Goal: Communication & Community: Answer question/provide support

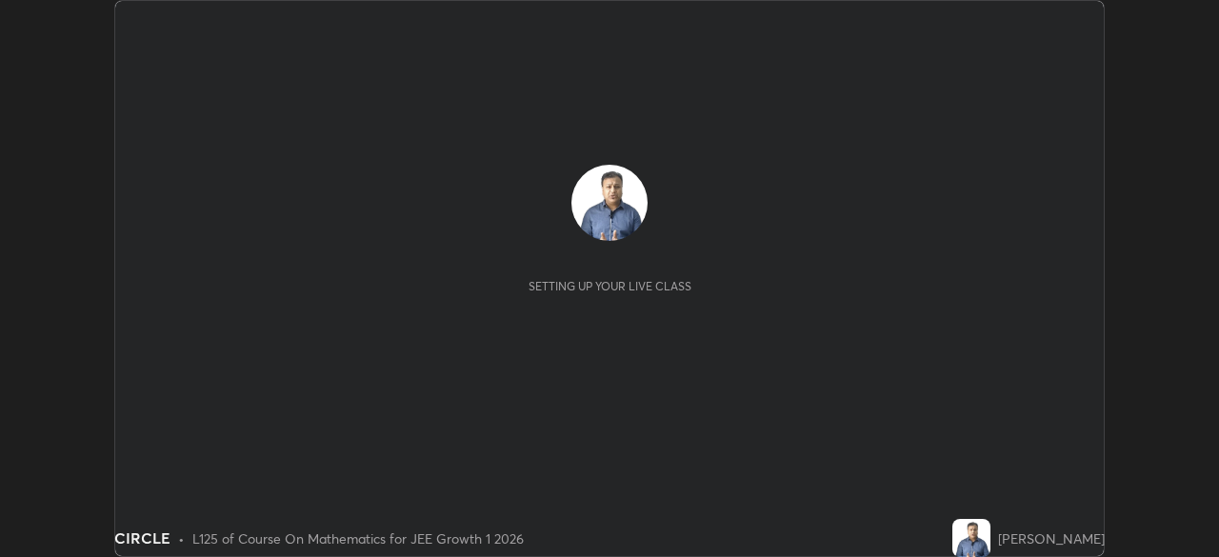
scroll to position [557, 1218]
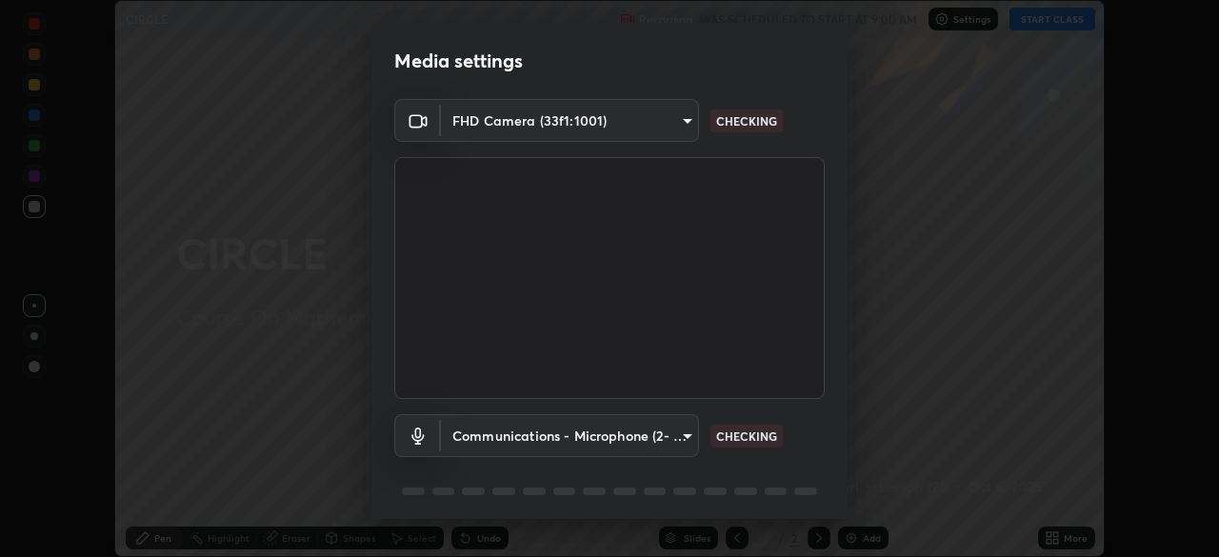
type input "b8f713a0fc2a4668ccd3874ce8ab2703f20e86d9f817921f365c1c4f78ca7a2c"
click at [520, 426] on body "Erase all CIRCLE Recording WAS SCHEDULED TO START AT 9:00 AM Settings START CLA…" at bounding box center [609, 278] width 1219 height 557
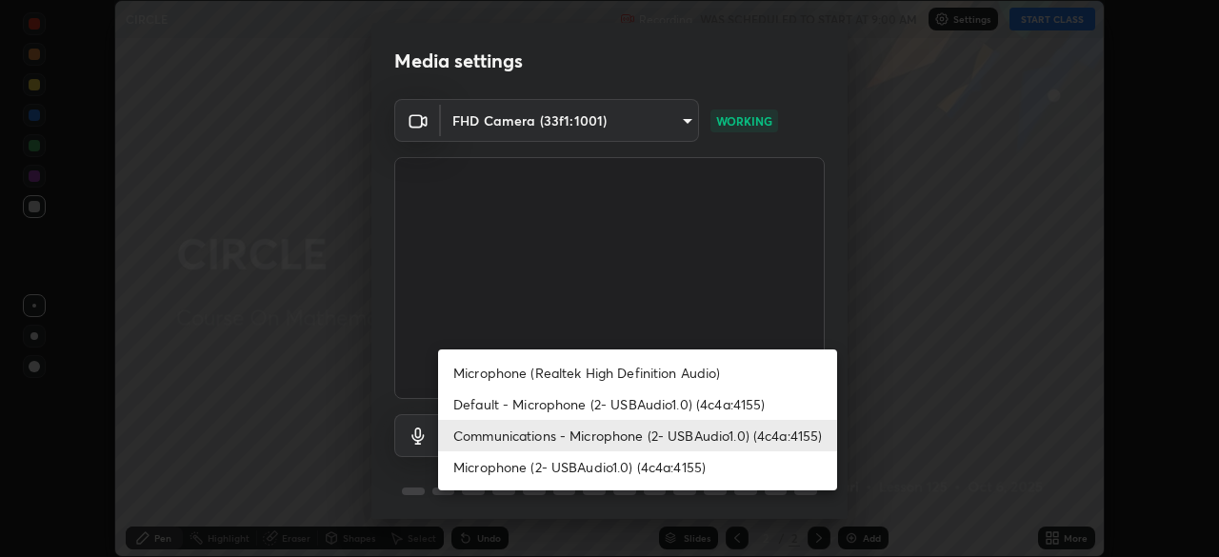
click at [509, 471] on li "Microphone (2- USBAudio1.0) (4c4a:4155)" at bounding box center [637, 466] width 399 height 31
type input "7fcad312e3852eebc9feacab4f0d1aad02a1a3cc440aefc23952fbcb121c1899"
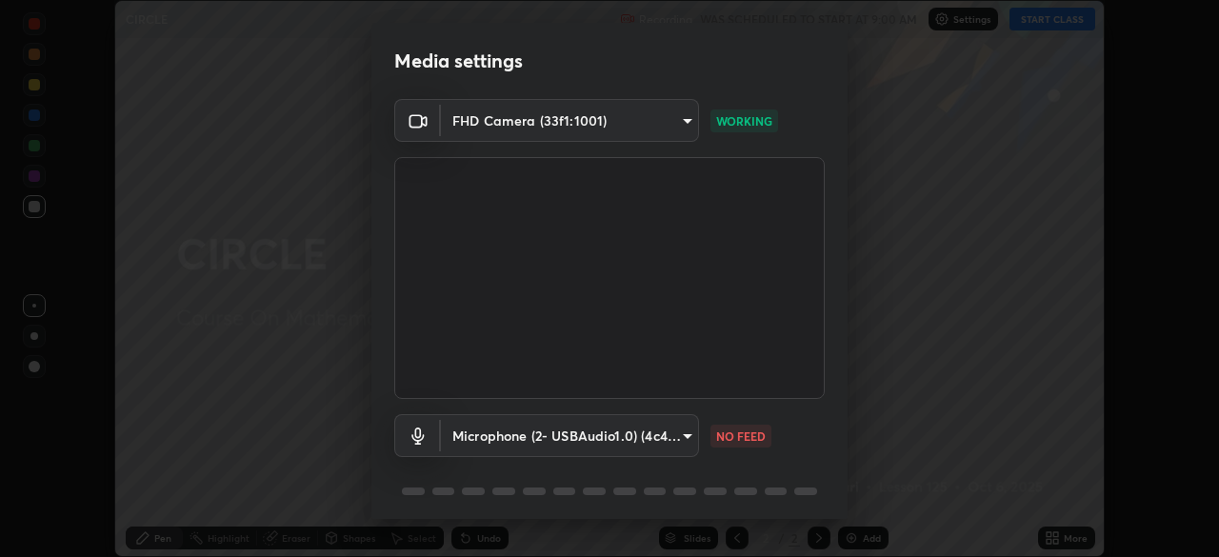
scroll to position [68, 0]
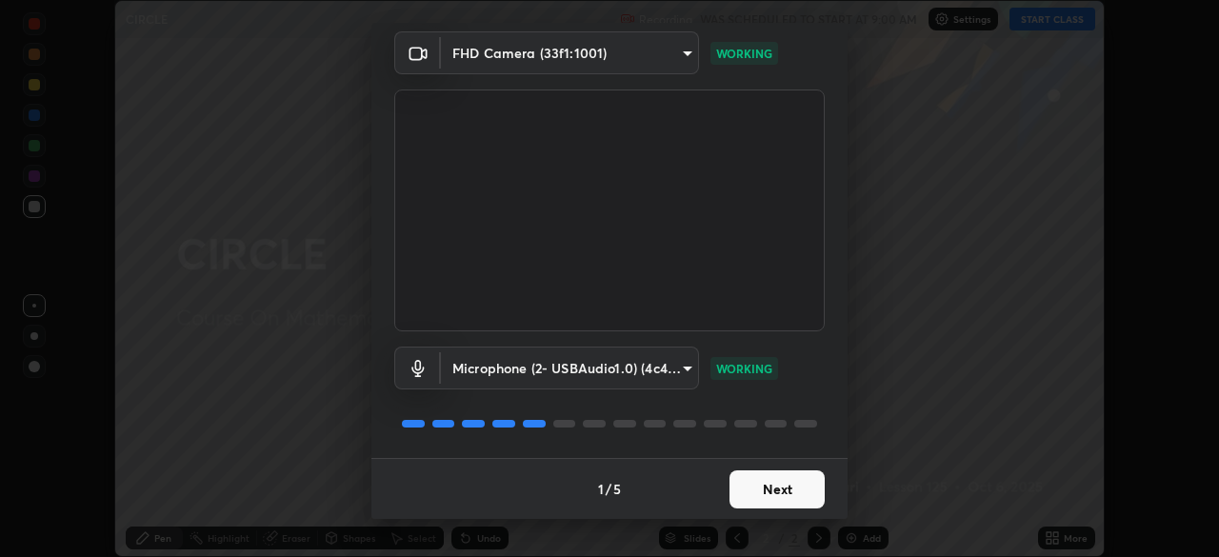
click at [758, 491] on button "Next" at bounding box center [776, 489] width 95 height 38
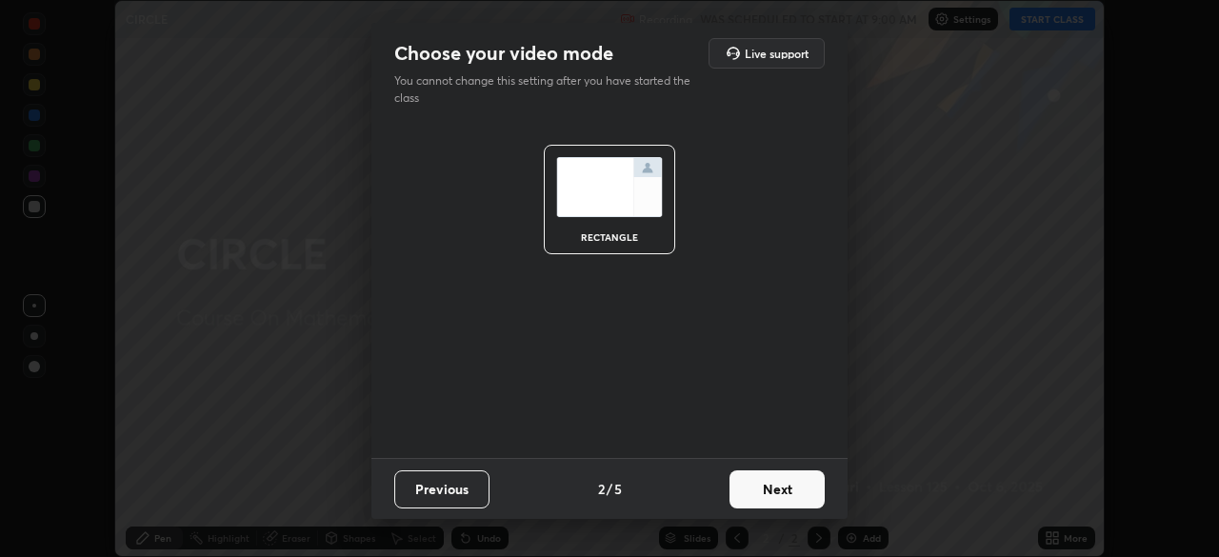
scroll to position [0, 0]
click at [759, 493] on button "Next" at bounding box center [776, 489] width 95 height 38
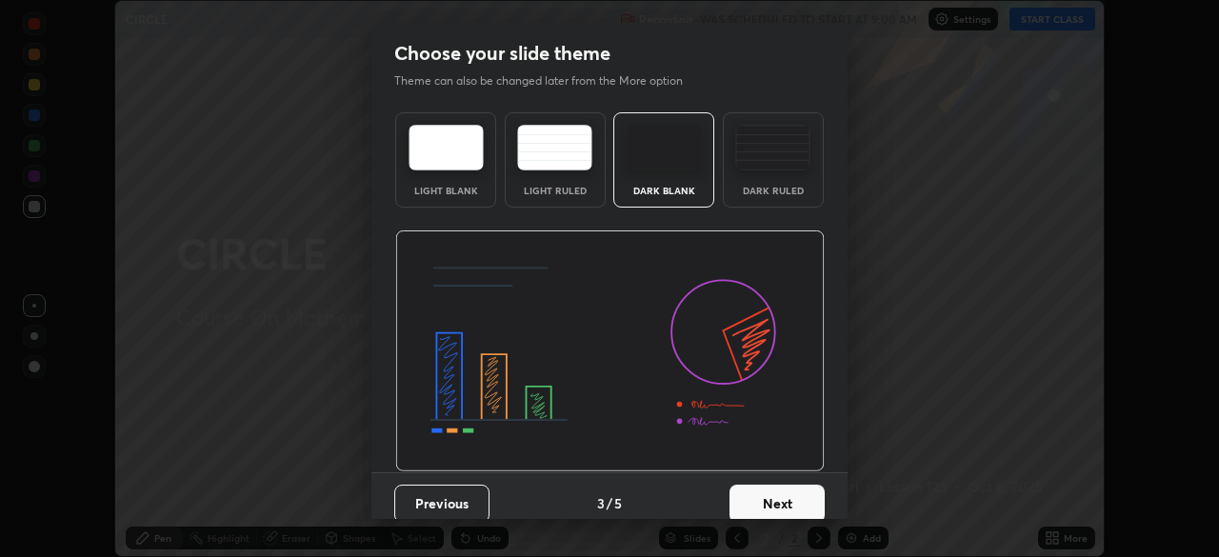
click at [763, 490] on button "Next" at bounding box center [776, 504] width 95 height 38
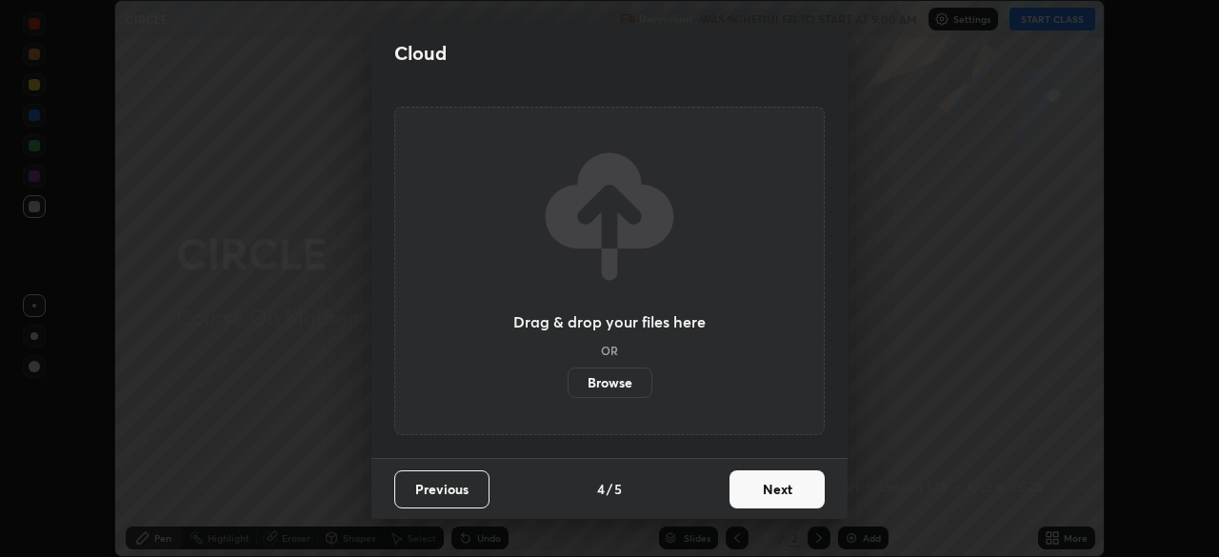
click at [768, 486] on button "Next" at bounding box center [776, 489] width 95 height 38
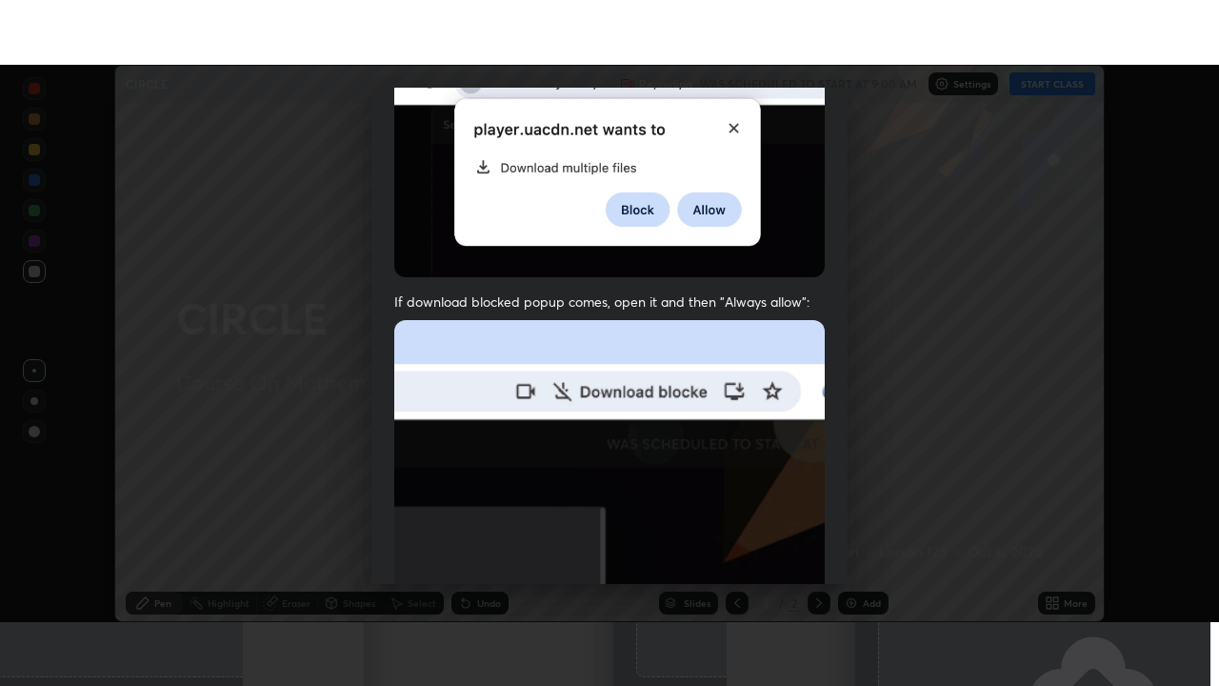
scroll to position [456, 0]
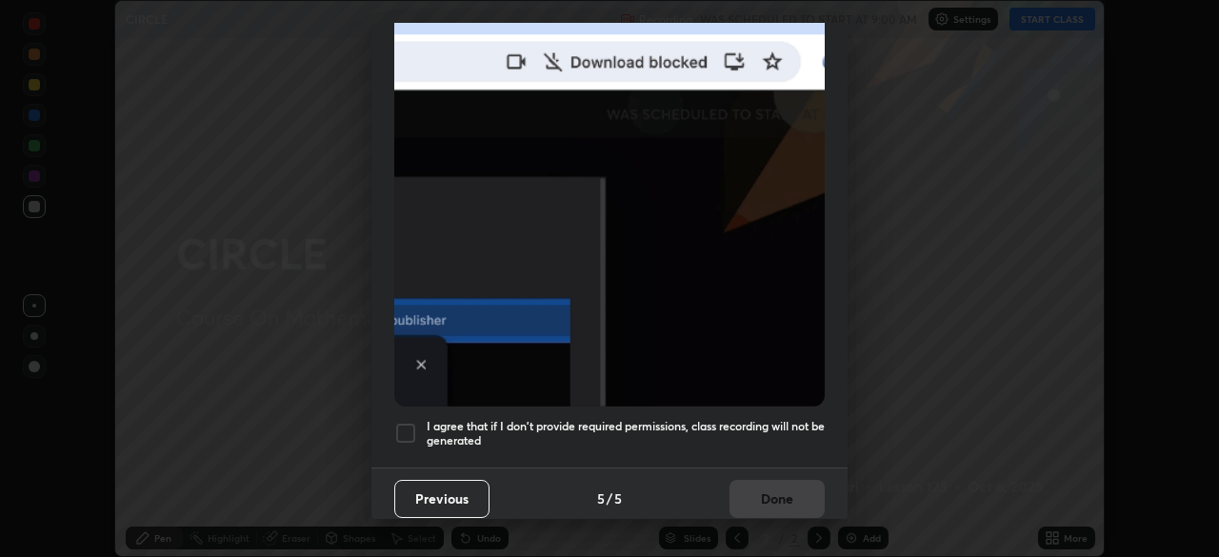
click at [699, 435] on h5 "I agree that if I don't provide required permissions, class recording will not …" at bounding box center [626, 434] width 398 height 30
click at [775, 483] on button "Done" at bounding box center [776, 499] width 95 height 38
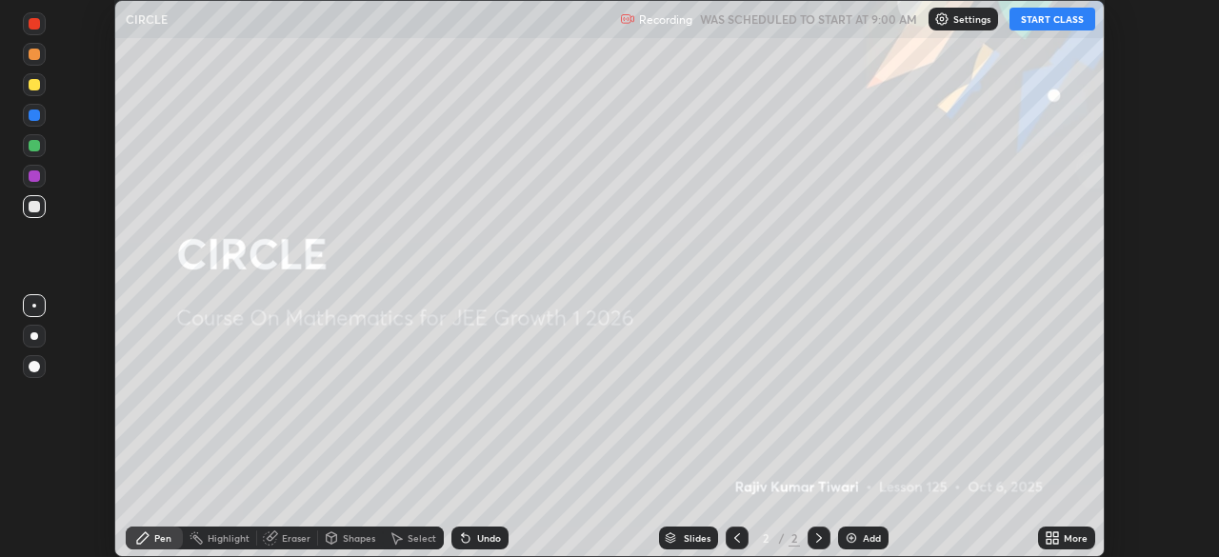
click at [1054, 534] on icon at bounding box center [1055, 534] width 5 height 5
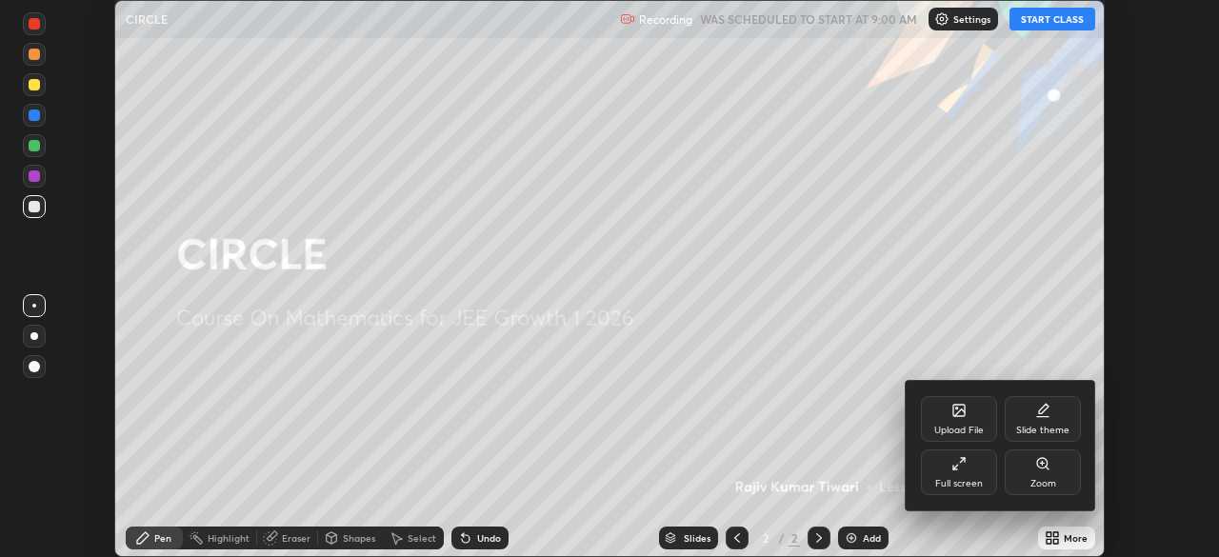
click at [956, 470] on icon at bounding box center [958, 463] width 15 height 15
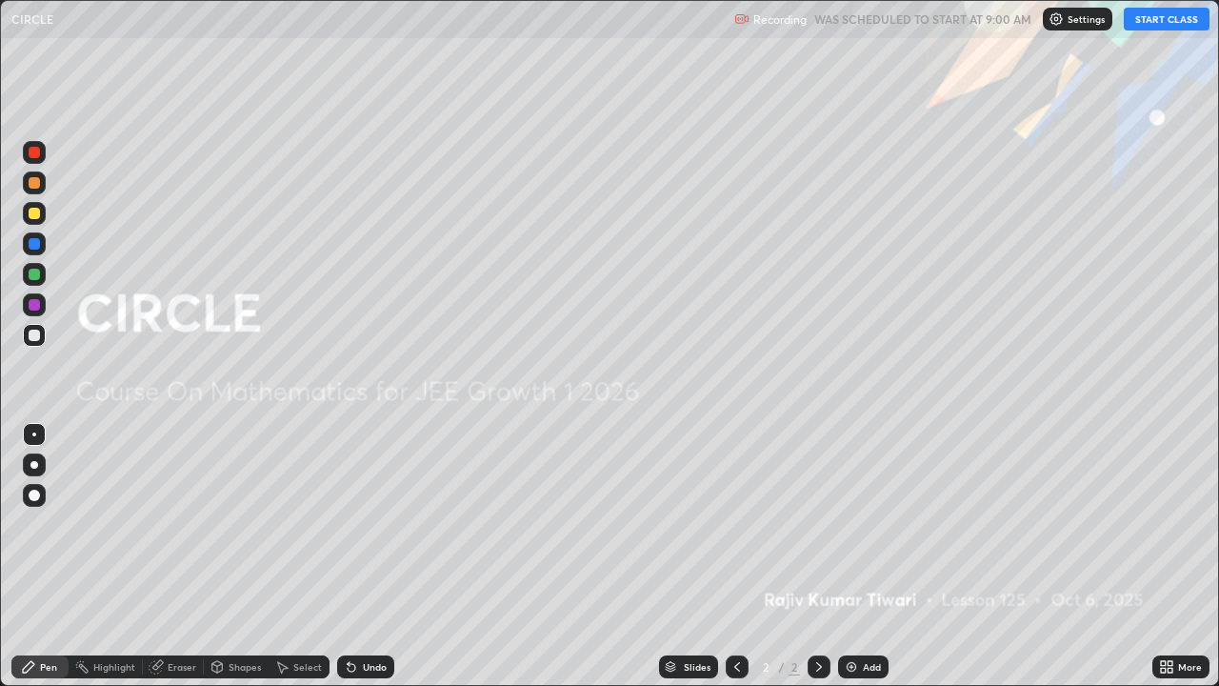
scroll to position [686, 1219]
click at [857, 556] on div "Add" at bounding box center [863, 666] width 50 height 23
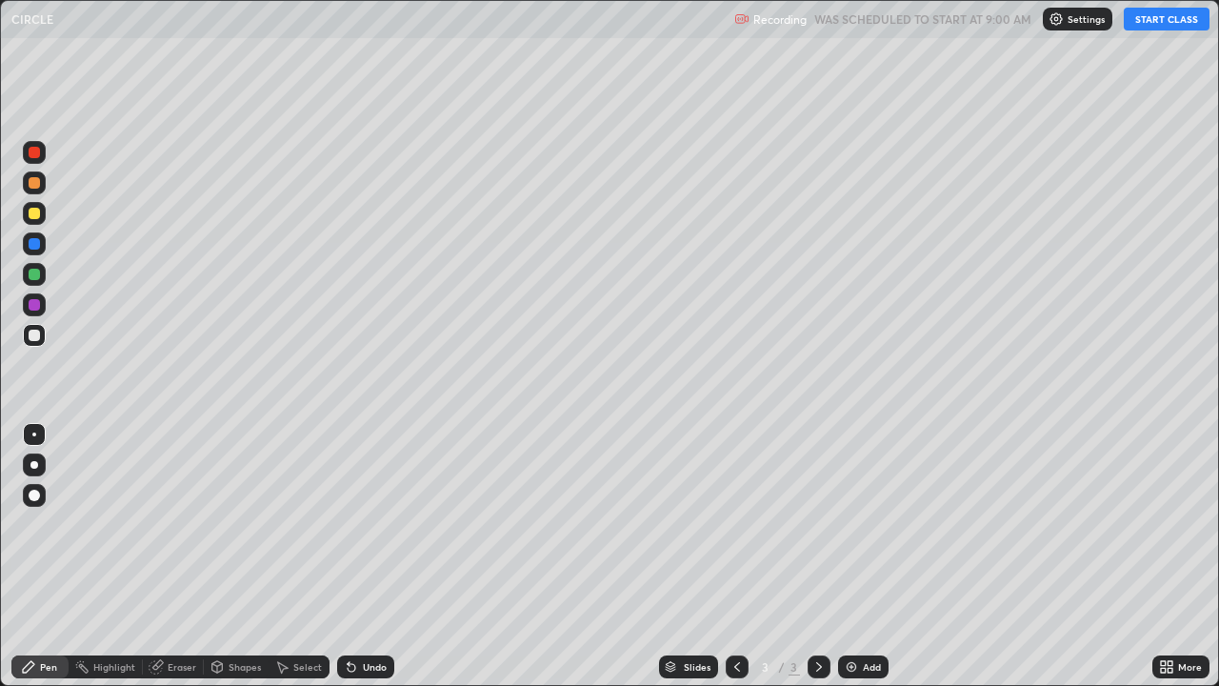
click at [1173, 16] on button "START CLASS" at bounding box center [1167, 19] width 86 height 23
click at [863, 556] on div "Add" at bounding box center [872, 667] width 18 height 10
click at [226, 556] on div "Shapes" at bounding box center [236, 666] width 65 height 23
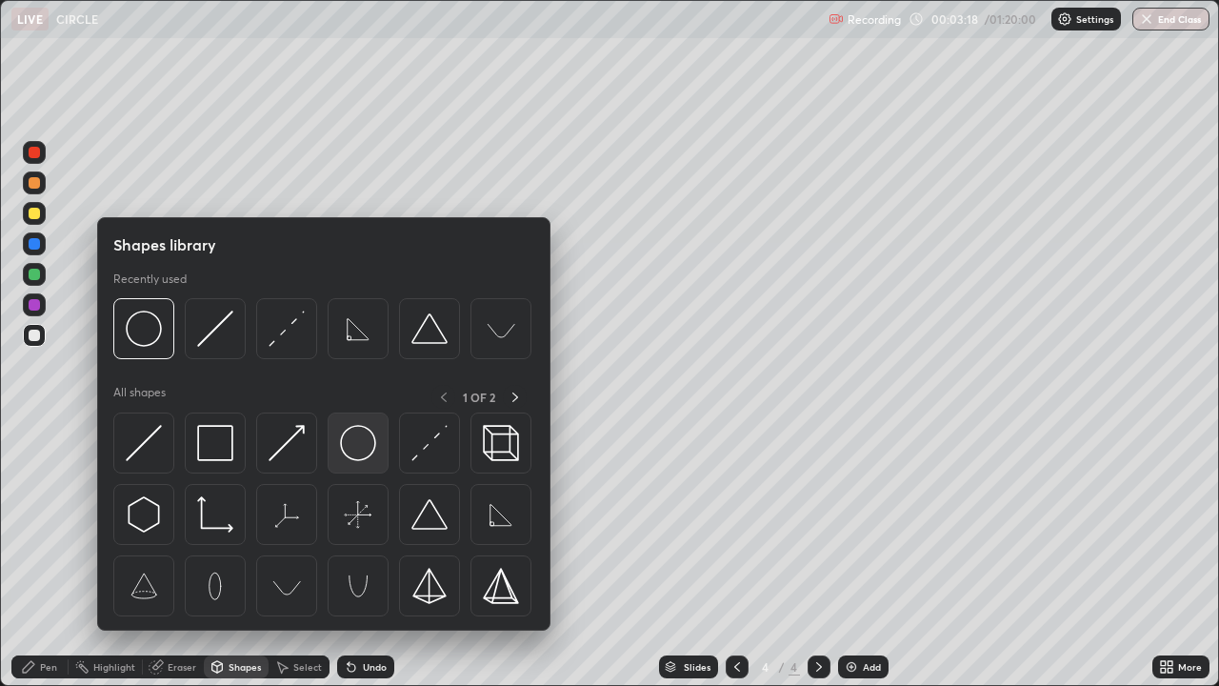
click at [345, 447] on img at bounding box center [358, 443] width 36 height 36
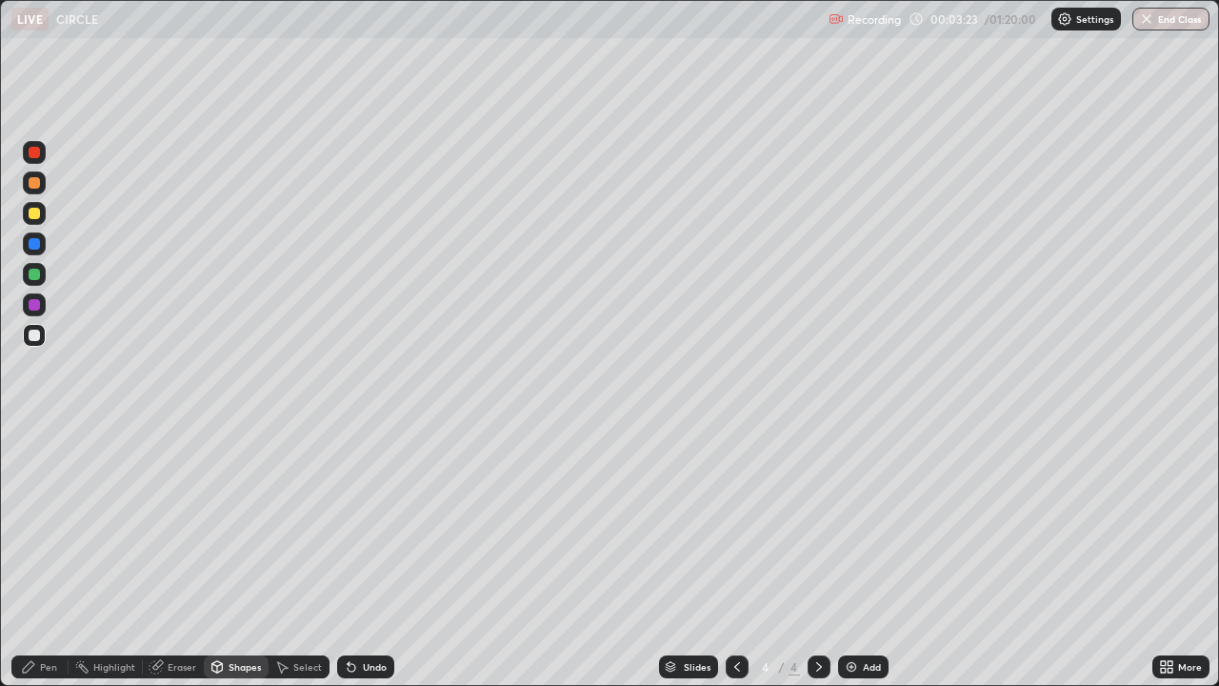
click at [239, 556] on div "Shapes" at bounding box center [245, 667] width 32 height 10
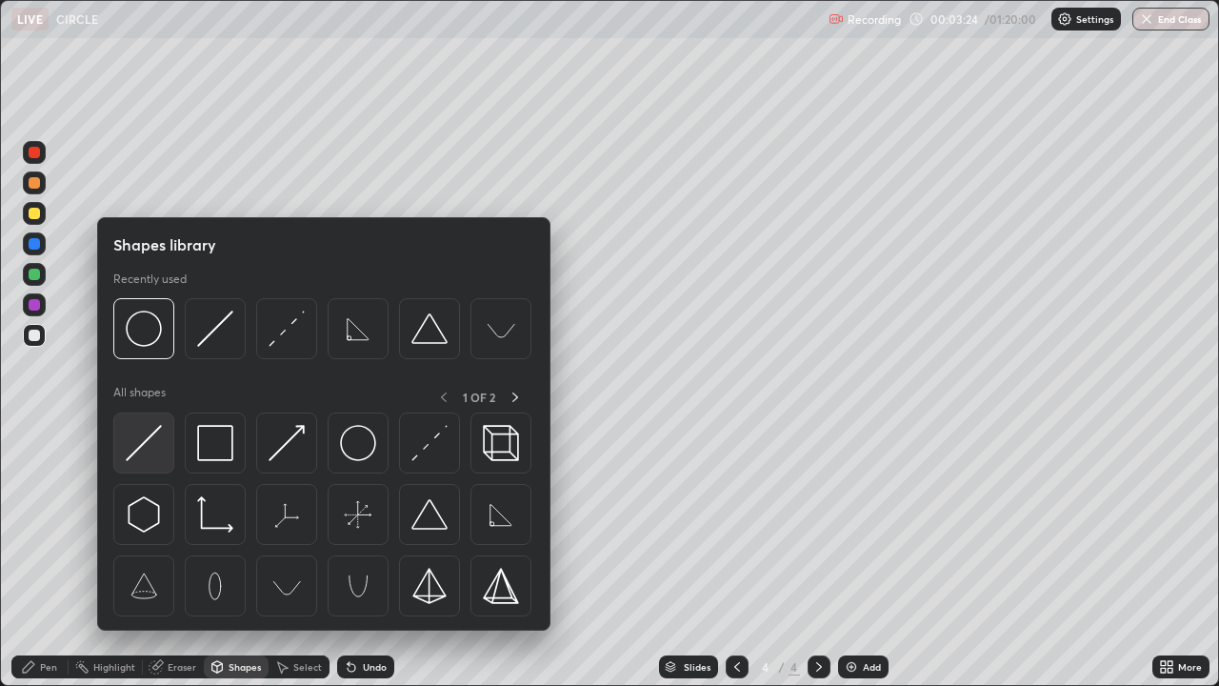
click at [139, 450] on img at bounding box center [144, 443] width 36 height 36
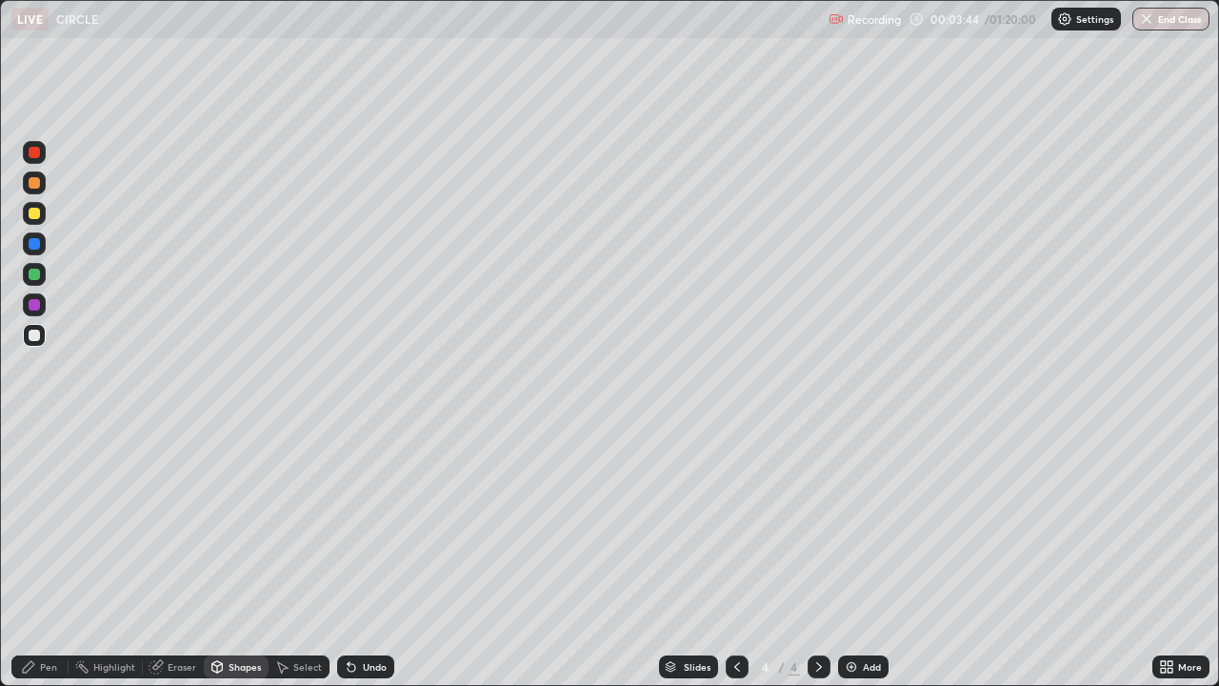
click at [372, 556] on div "Undo" at bounding box center [375, 667] width 24 height 10
click at [31, 556] on icon at bounding box center [28, 666] width 15 height 15
click at [31, 222] on div at bounding box center [34, 213] width 23 height 23
click at [39, 246] on div at bounding box center [34, 243] width 11 height 11
click at [863, 556] on div "Add" at bounding box center [872, 667] width 18 height 10
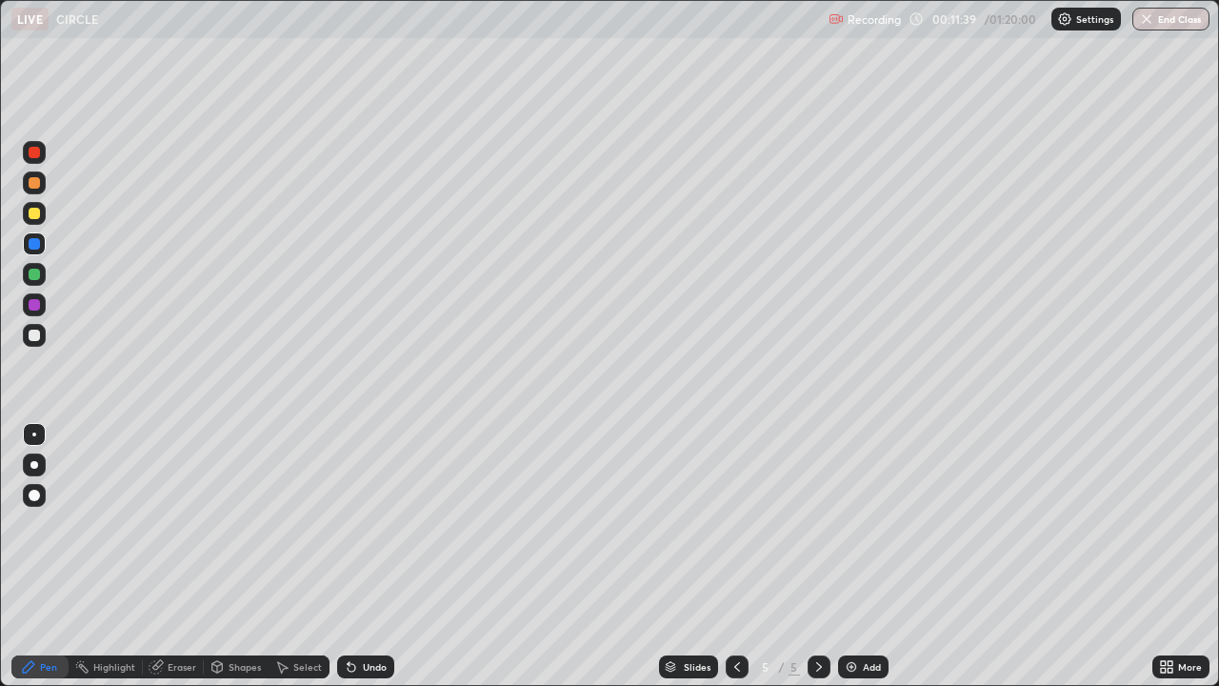
click at [35, 214] on div at bounding box center [34, 213] width 11 height 11
click at [34, 275] on div at bounding box center [34, 274] width 11 height 11
click at [30, 185] on div at bounding box center [34, 182] width 11 height 11
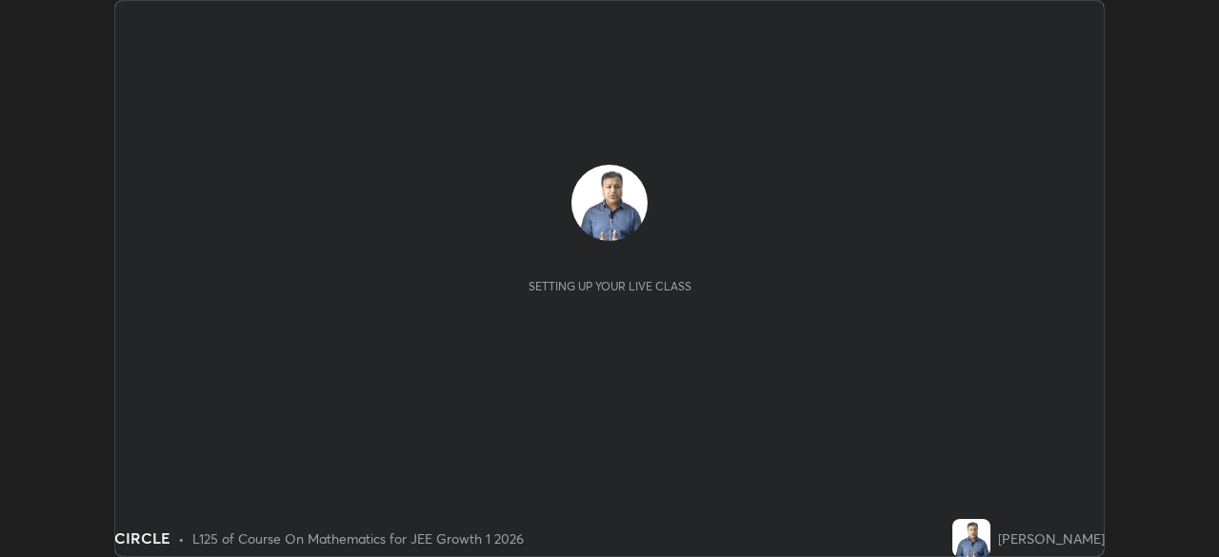
scroll to position [557, 1218]
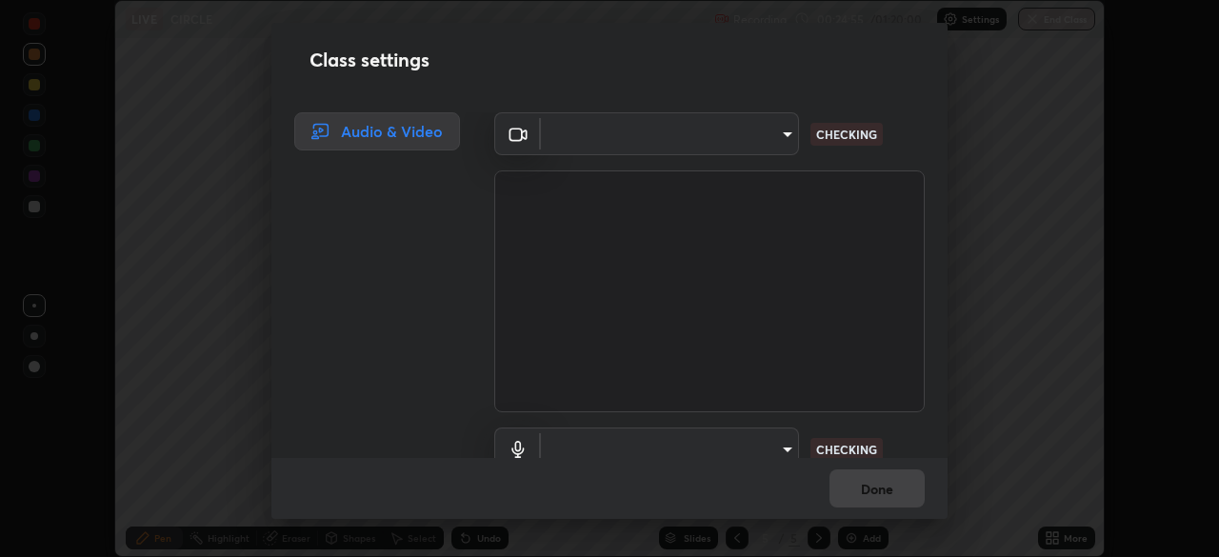
type input "b8f713a0fc2a4668ccd3874ce8ab2703f20e86d9f817921f365c1c4f78ca7a2c"
type input "7fcad312e3852eebc9feacab4f0d1aad02a1a3cc440aefc23952fbcb121c1899"
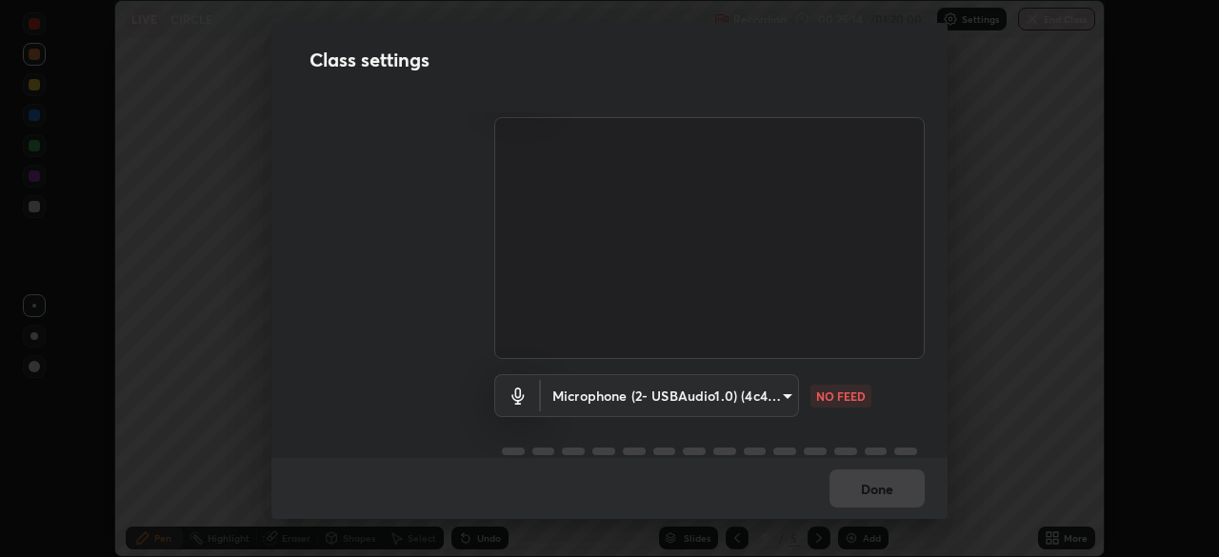
scroll to position [0, 0]
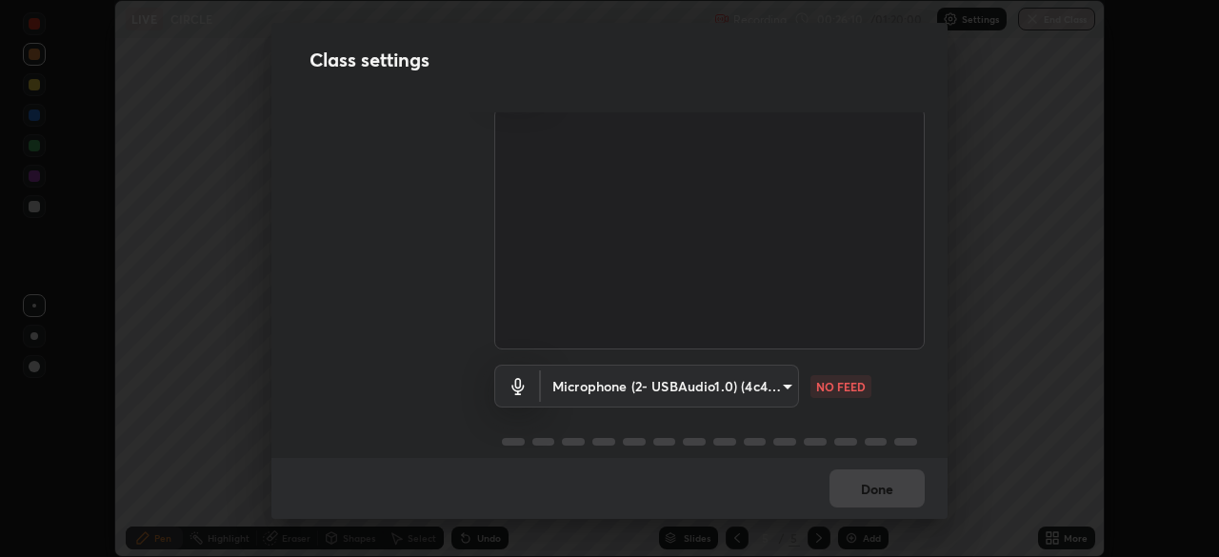
scroll to position [87, 0]
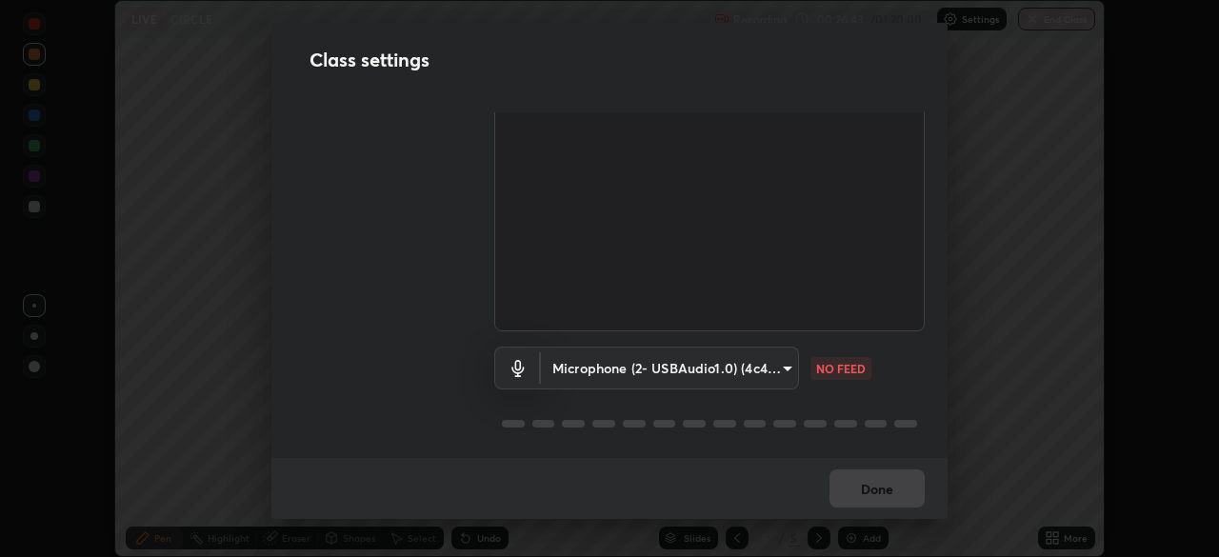
click at [553, 363] on body "Erase all LIVE CIRCLE Recording 00:26:43 / 01:20:00 Settings End Class Setting …" at bounding box center [609, 278] width 1219 height 557
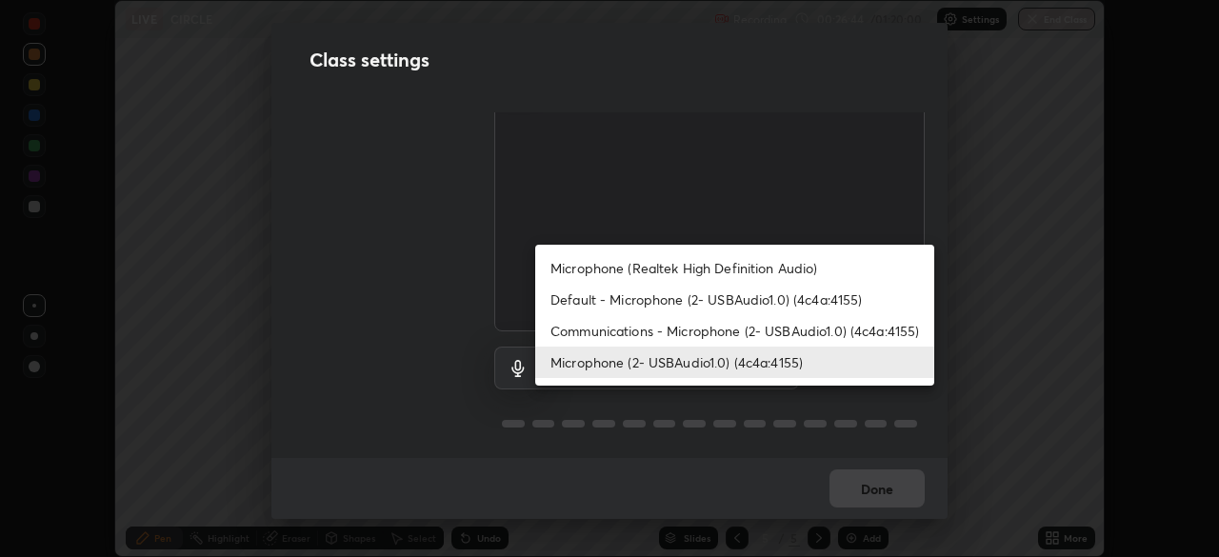
click at [564, 341] on li "Communications - Microphone (2- USBAudio1.0) (4c4a:4155)" at bounding box center [734, 330] width 399 height 31
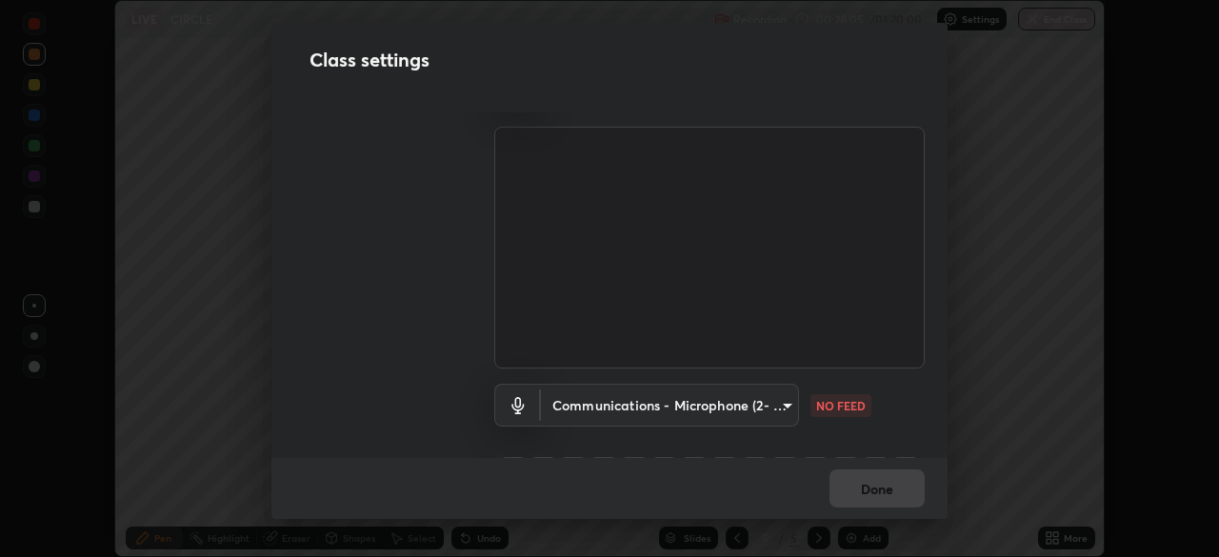
scroll to position [59, 0]
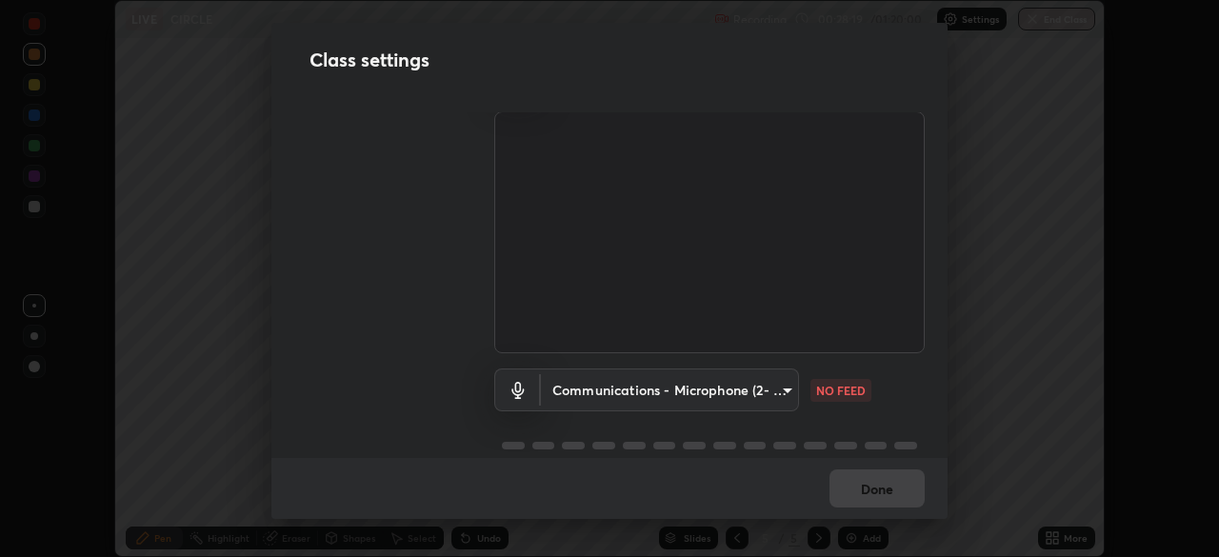
click at [587, 397] on body "Erase all LIVE CIRCLE Recording 00:28:19 / 01:20:00 Settings End Class Setting …" at bounding box center [609, 278] width 1219 height 557
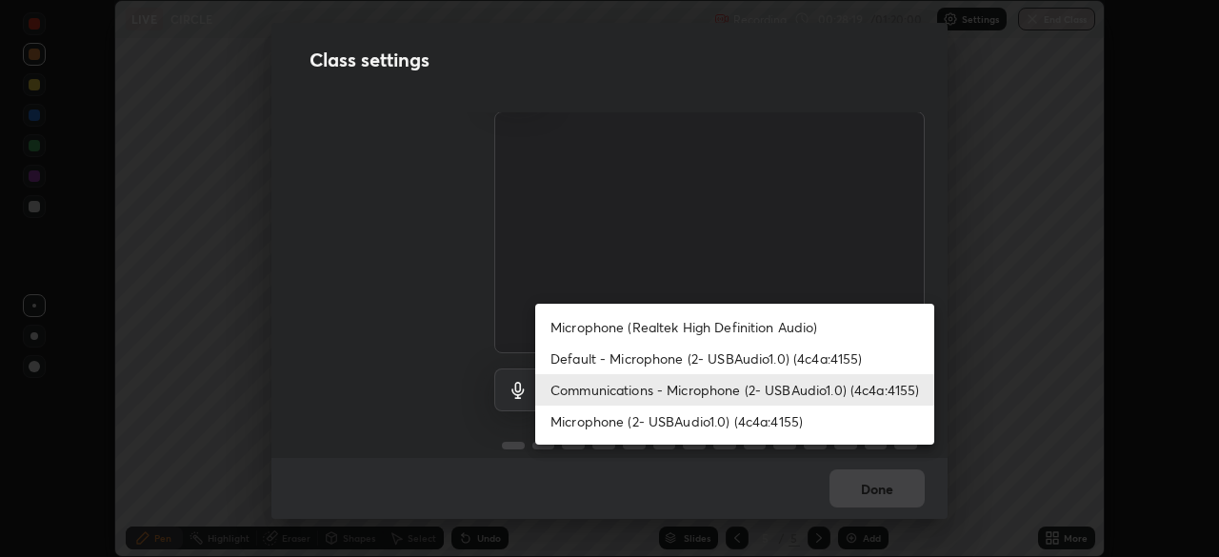
click at [600, 425] on li "Microphone (2- USBAudio1.0) (4c4a:4155)" at bounding box center [734, 421] width 399 height 31
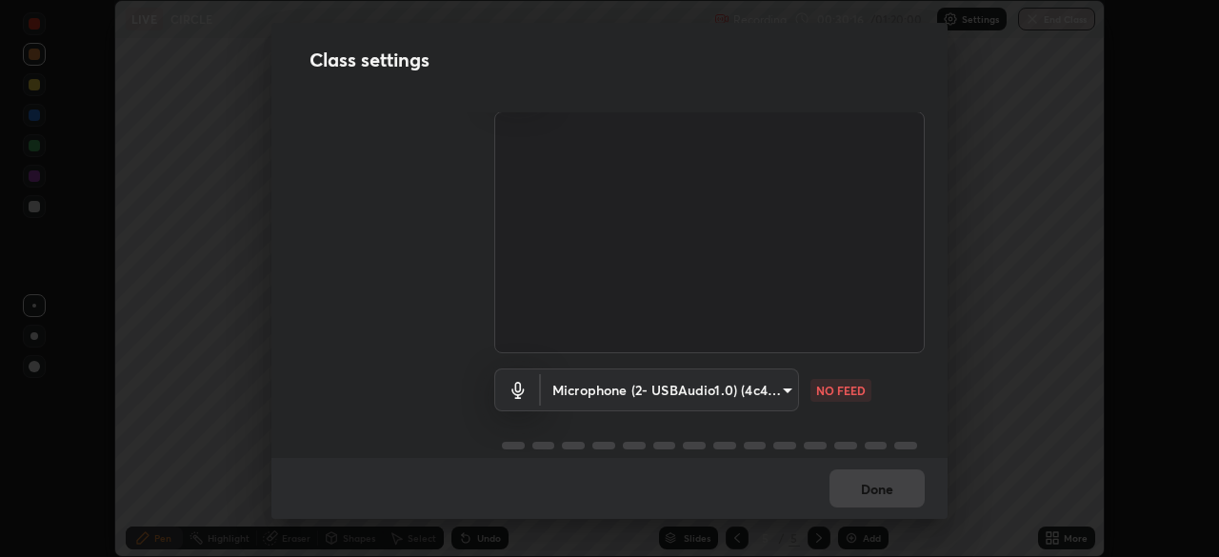
click at [162, 356] on div "Class settings Audio & Video FHD Camera (33f1:1001) b8f713a0fc2a4668ccd3874ce8a…" at bounding box center [609, 278] width 1219 height 557
click at [573, 386] on body "Erase all LIVE CIRCLE Recording 00:31:14 / 01:20:00 Settings End Class Setting …" at bounding box center [609, 278] width 1219 height 557
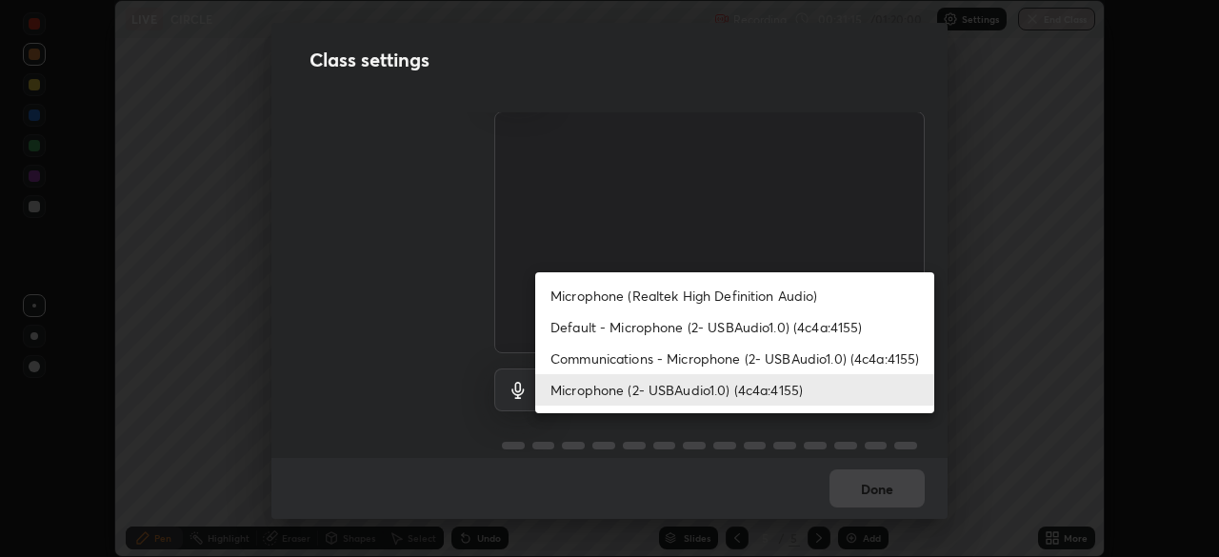
click at [588, 357] on li "Communications - Microphone (2- USBAudio1.0) (4c4a:4155)" at bounding box center [734, 358] width 399 height 31
type input "communications"
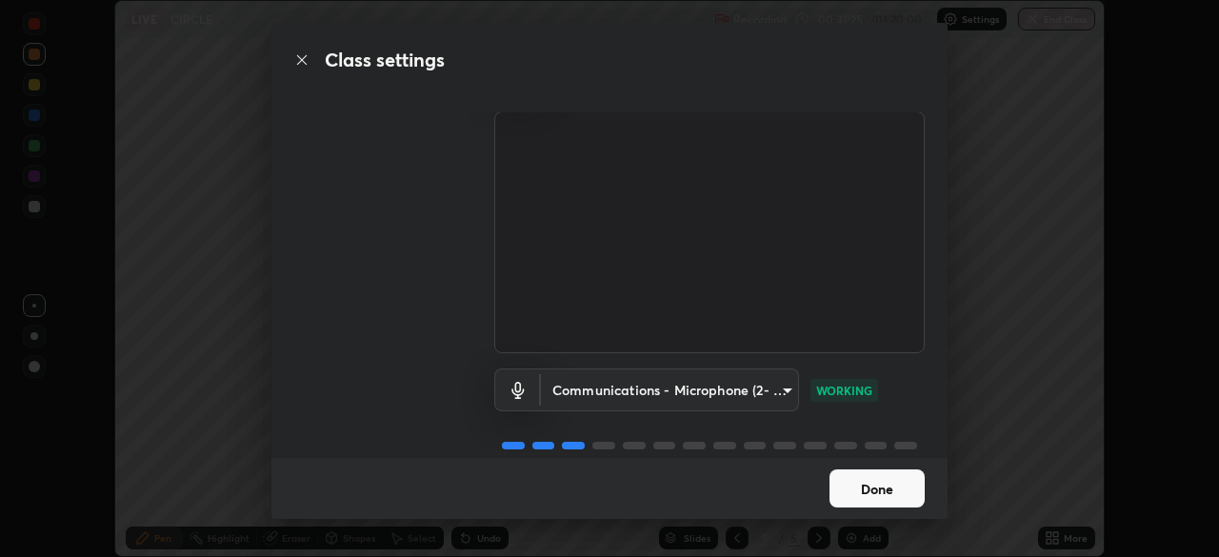
click at [840, 474] on button "Done" at bounding box center [876, 488] width 95 height 38
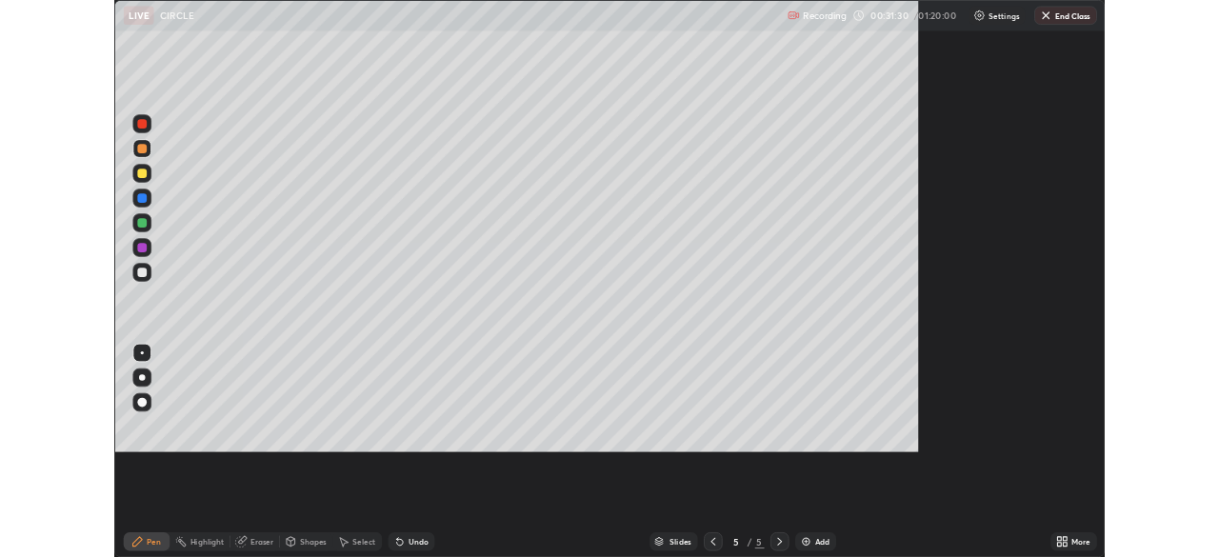
scroll to position [686, 1219]
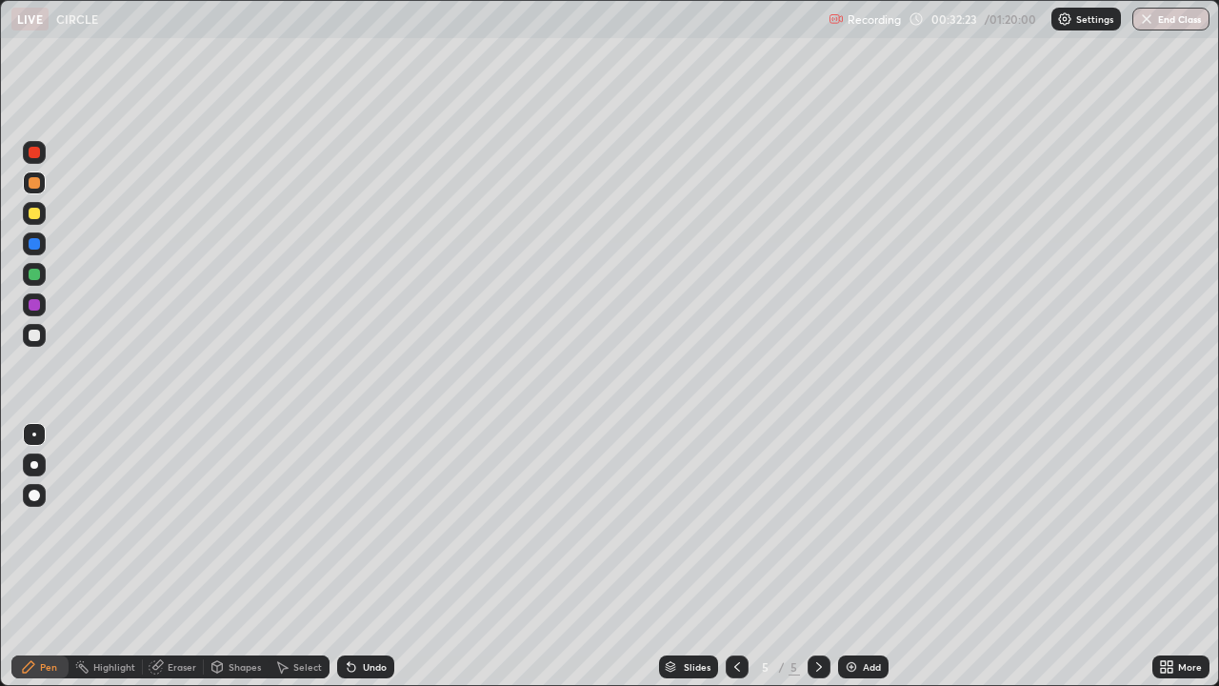
click at [35, 213] on div at bounding box center [34, 213] width 11 height 11
click at [164, 556] on div "Eraser" at bounding box center [173, 666] width 61 height 23
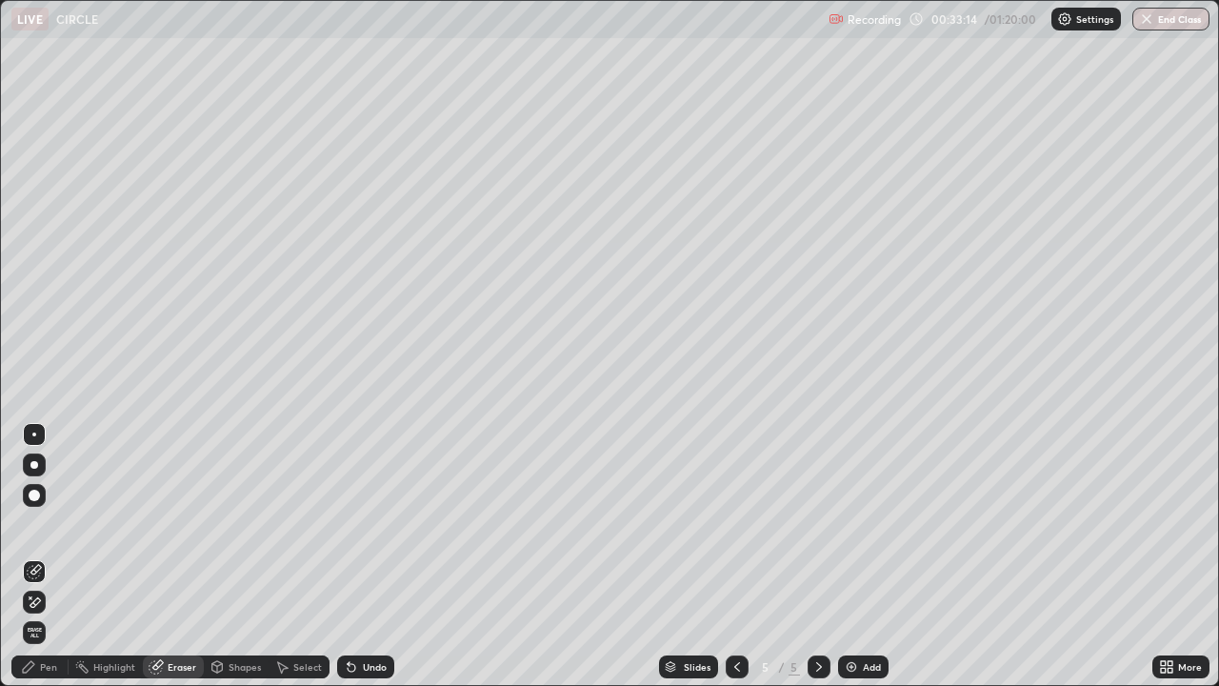
click at [39, 556] on div "Pen" at bounding box center [39, 666] width 57 height 23
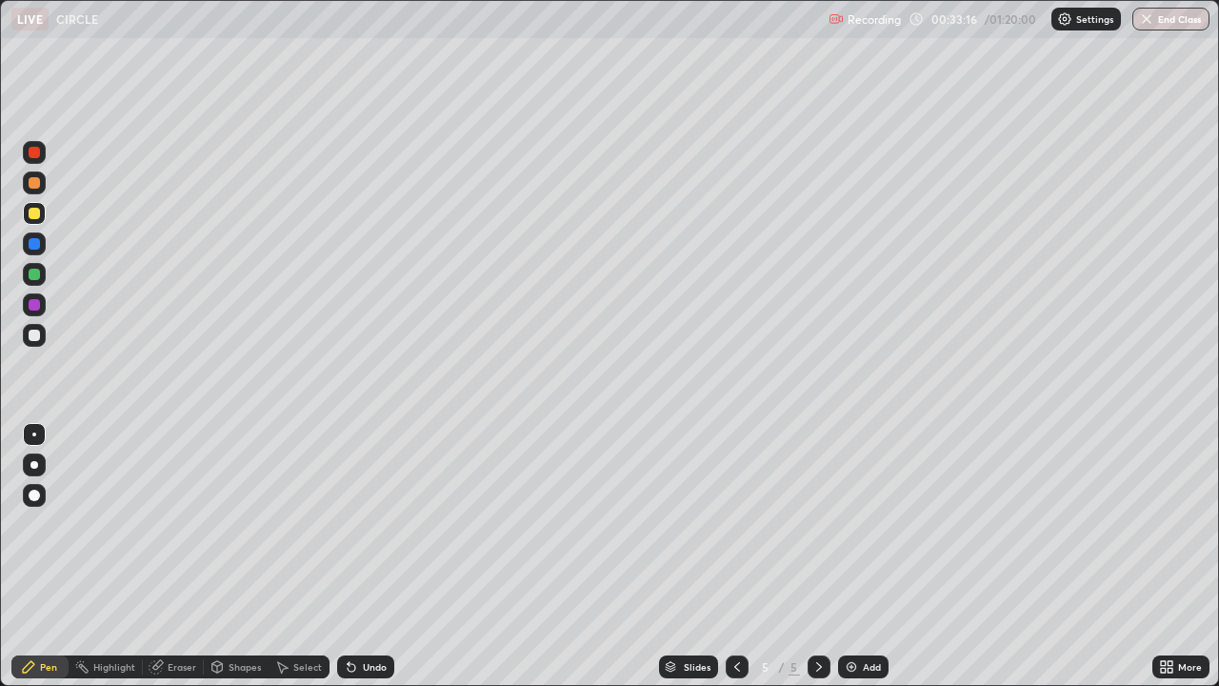
click at [37, 182] on div at bounding box center [34, 182] width 11 height 11
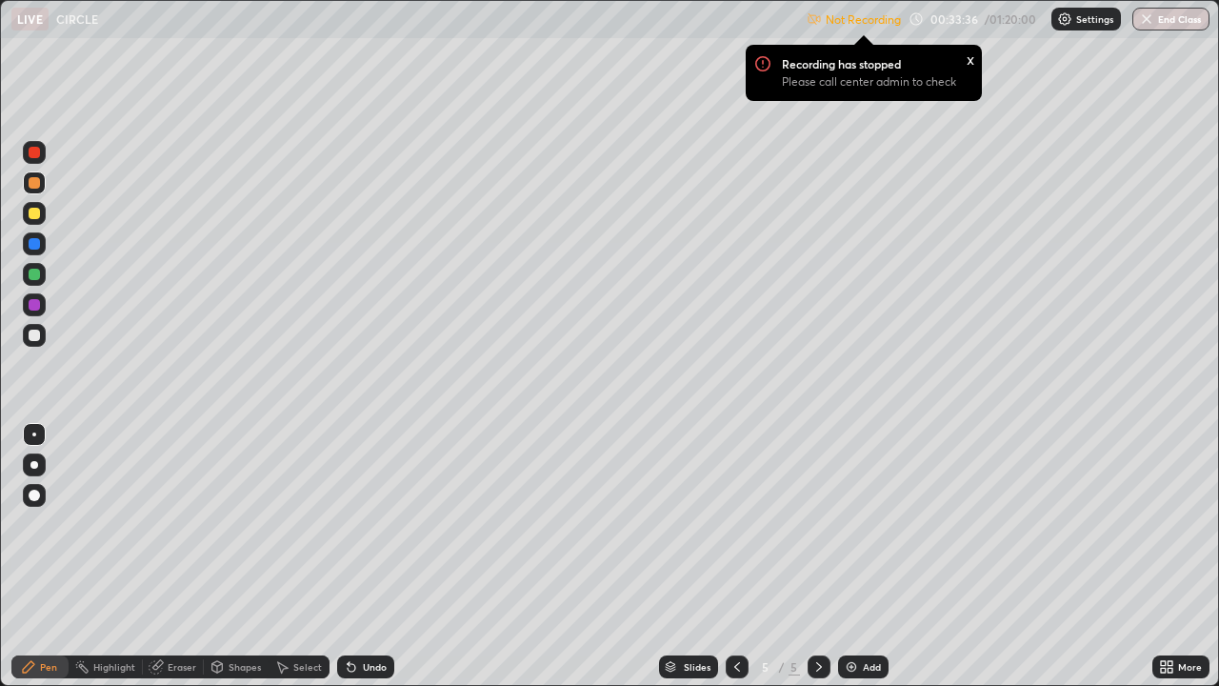
click at [858, 24] on p "Not Recording" at bounding box center [863, 19] width 75 height 14
click at [1079, 14] on p "Settings" at bounding box center [1094, 19] width 37 height 10
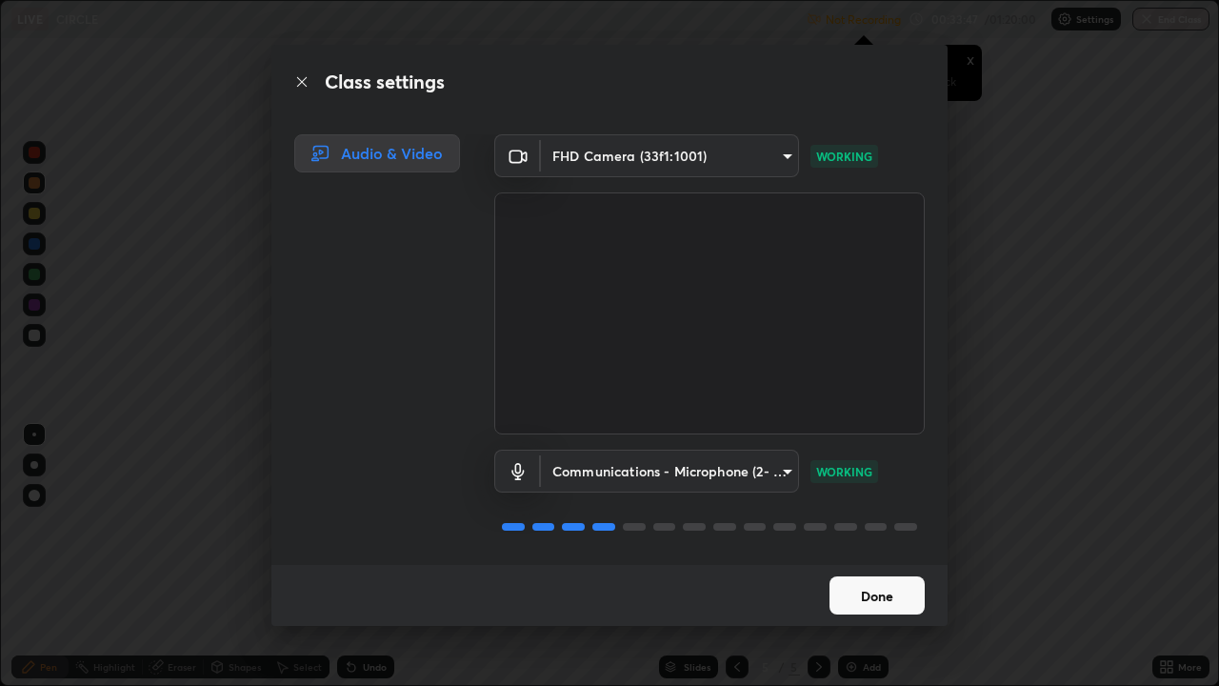
click at [895, 556] on button "Done" at bounding box center [876, 595] width 95 height 38
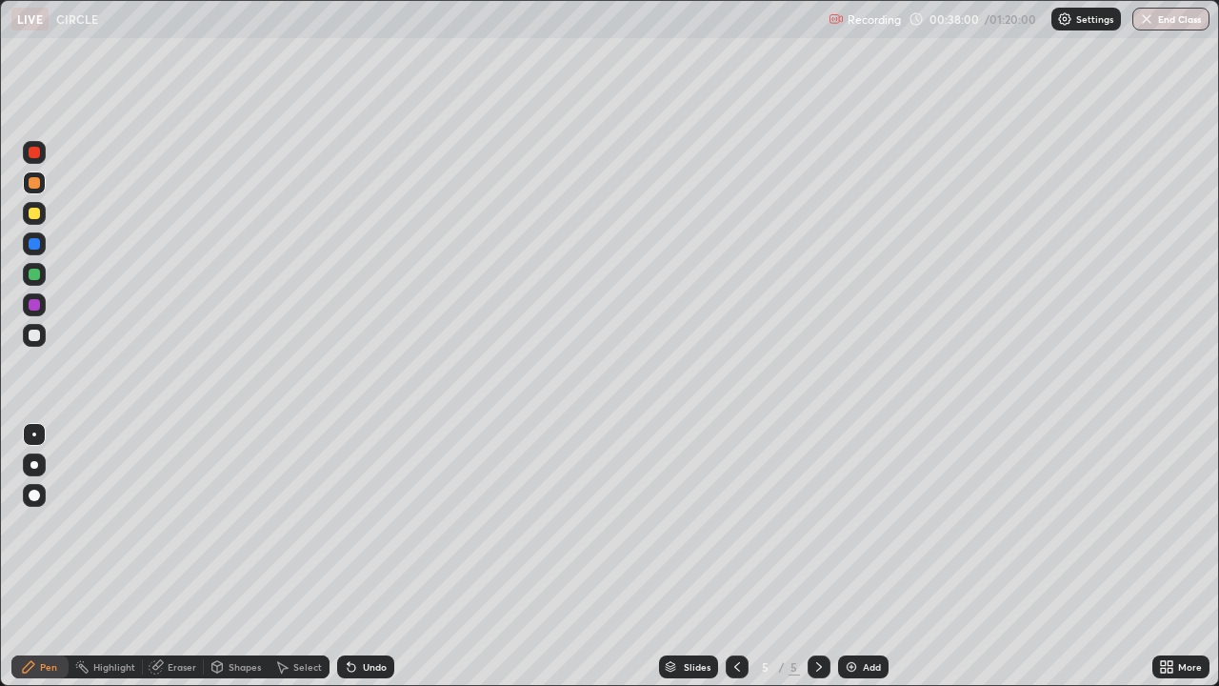
click at [863, 556] on div "Add" at bounding box center [872, 667] width 18 height 10
click at [34, 213] on div at bounding box center [34, 213] width 11 height 11
click at [42, 333] on div at bounding box center [34, 335] width 23 height 23
click at [37, 186] on div at bounding box center [34, 182] width 11 height 11
click at [181, 556] on div "Eraser" at bounding box center [182, 667] width 29 height 10
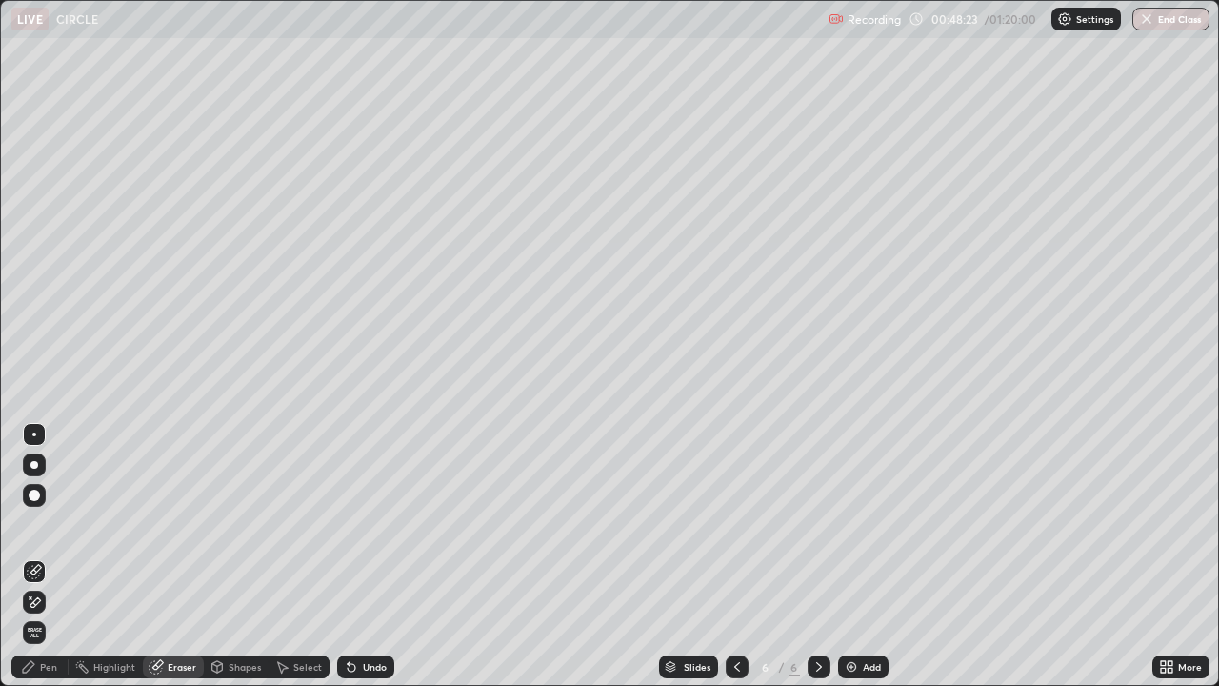
click at [295, 556] on div "Select" at bounding box center [307, 667] width 29 height 10
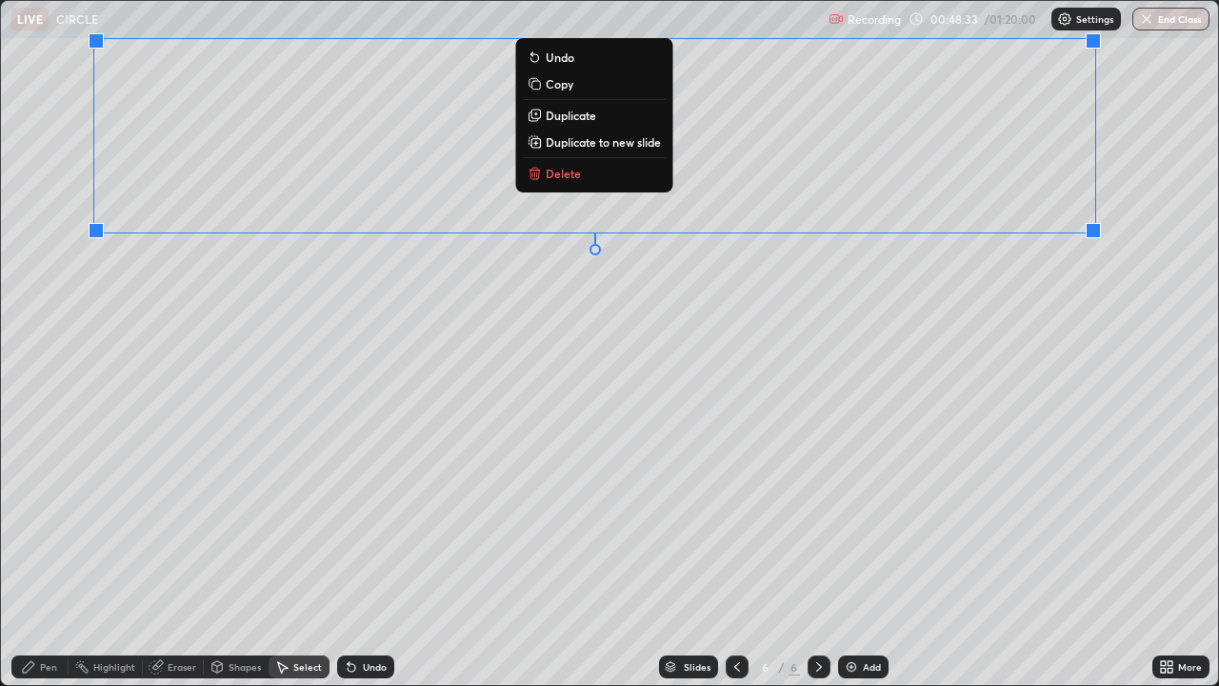
click at [600, 150] on button "Duplicate to new slide" at bounding box center [594, 141] width 142 height 23
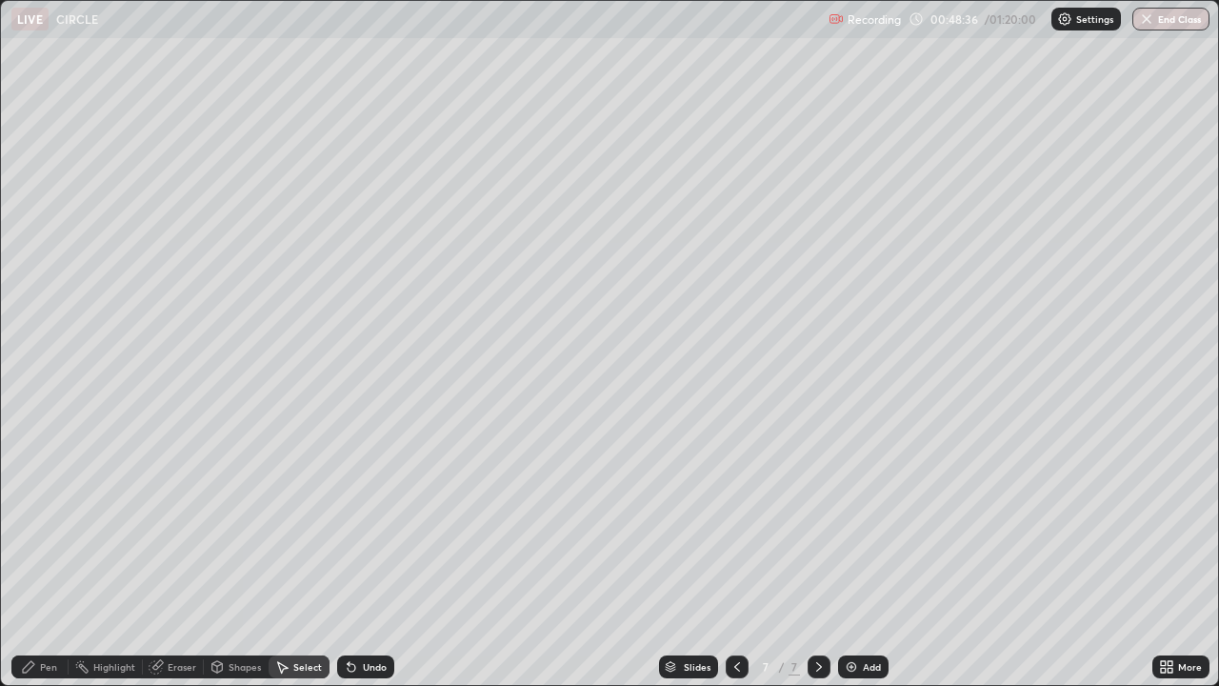
click at [180, 556] on div "Eraser" at bounding box center [173, 666] width 61 height 23
click at [28, 556] on icon at bounding box center [28, 666] width 11 height 11
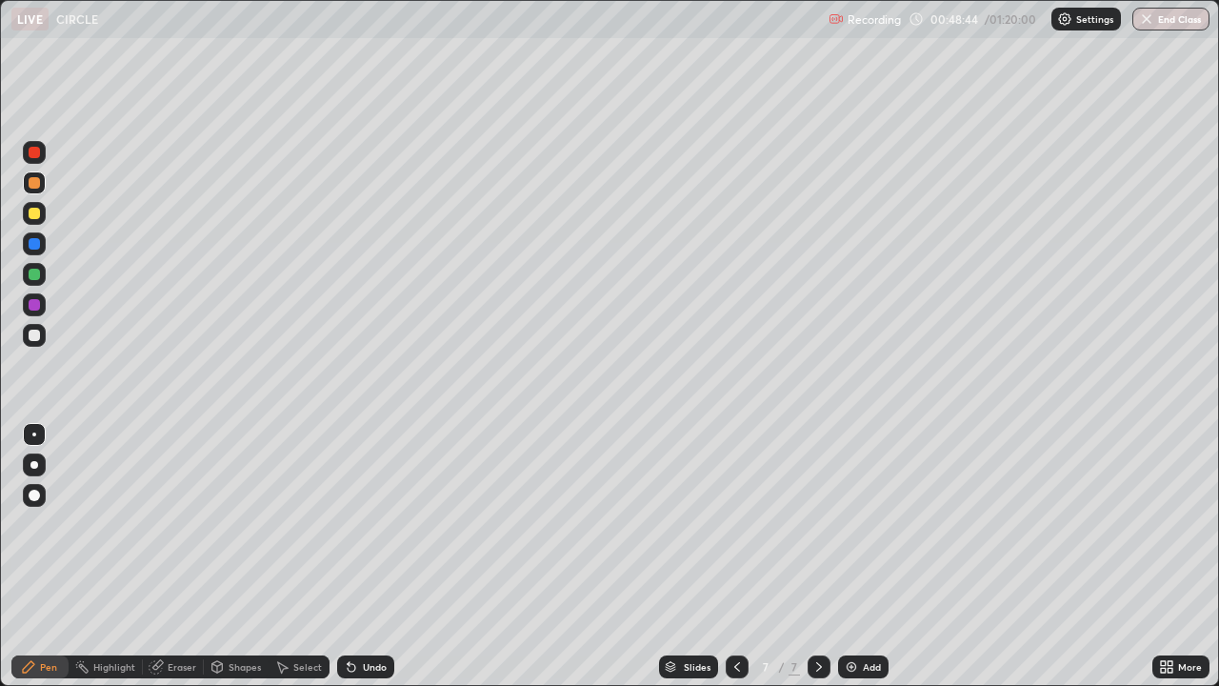
click at [35, 218] on div at bounding box center [34, 213] width 11 height 11
click at [732, 556] on icon at bounding box center [736, 666] width 15 height 15
click at [817, 556] on icon at bounding box center [818, 666] width 15 height 15
click at [41, 334] on div at bounding box center [34, 335] width 23 height 23
click at [184, 556] on div "Eraser" at bounding box center [182, 667] width 29 height 10
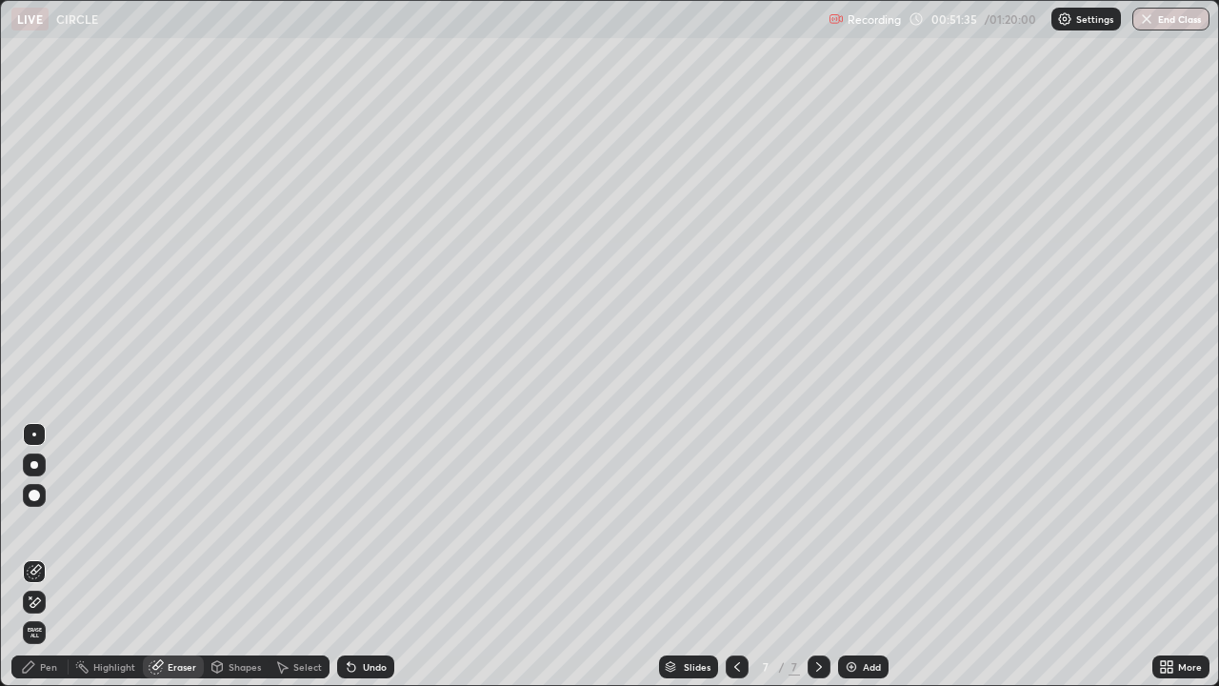
click at [41, 556] on div "Pen" at bounding box center [48, 667] width 17 height 10
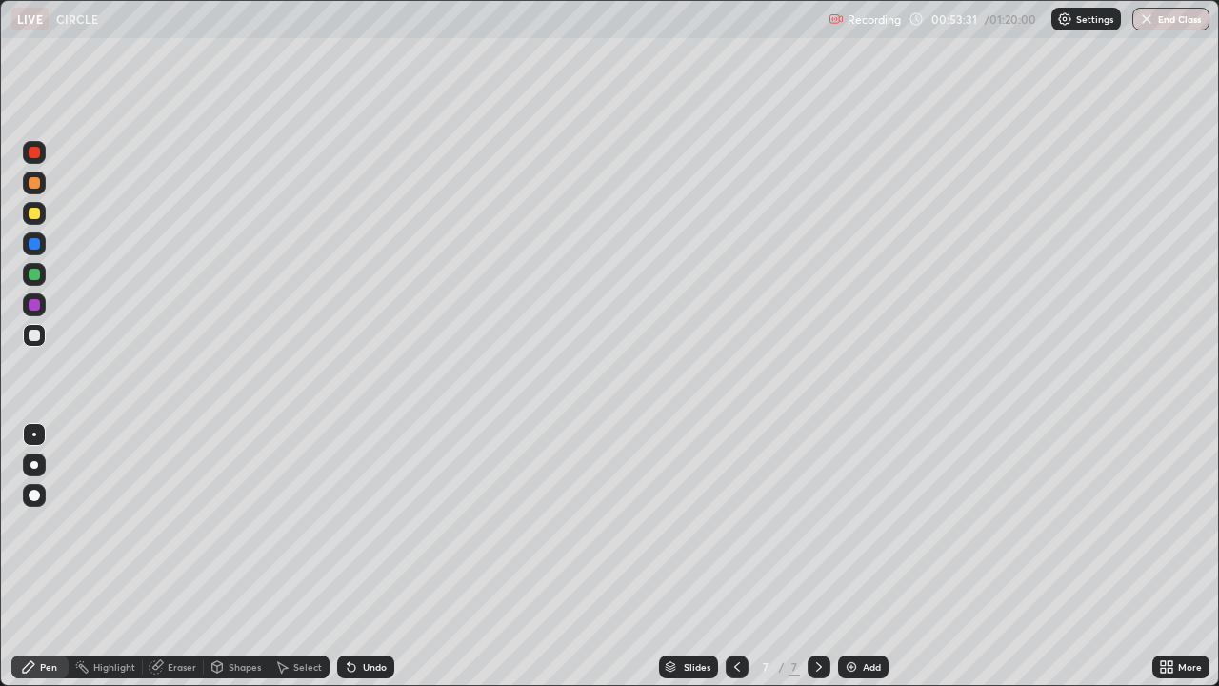
click at [734, 556] on icon at bounding box center [736, 666] width 15 height 15
click at [817, 556] on icon at bounding box center [818, 666] width 15 height 15
click at [735, 556] on icon at bounding box center [736, 666] width 15 height 15
click at [817, 556] on icon at bounding box center [818, 666] width 15 height 15
click at [853, 556] on img at bounding box center [851, 666] width 15 height 15
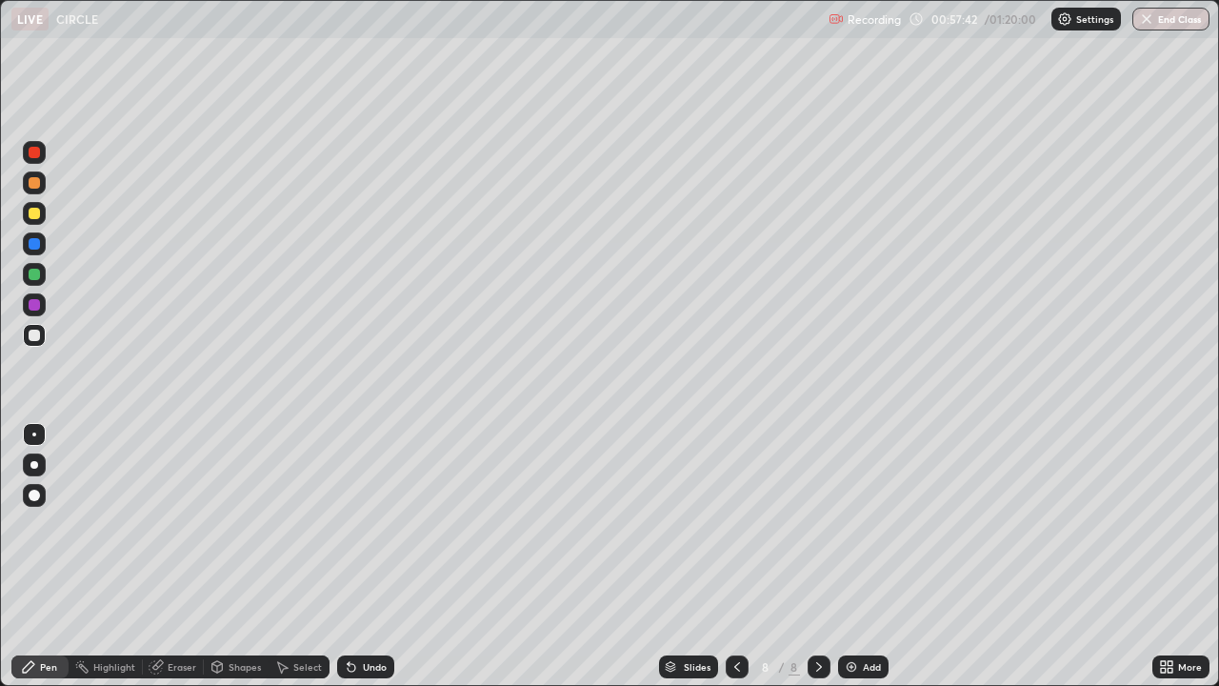
click at [38, 213] on div at bounding box center [34, 213] width 11 height 11
click at [38, 336] on div at bounding box center [34, 334] width 11 height 11
click at [34, 153] on div at bounding box center [34, 152] width 11 height 11
click at [41, 335] on div at bounding box center [34, 335] width 23 height 23
click at [34, 185] on div at bounding box center [34, 182] width 11 height 11
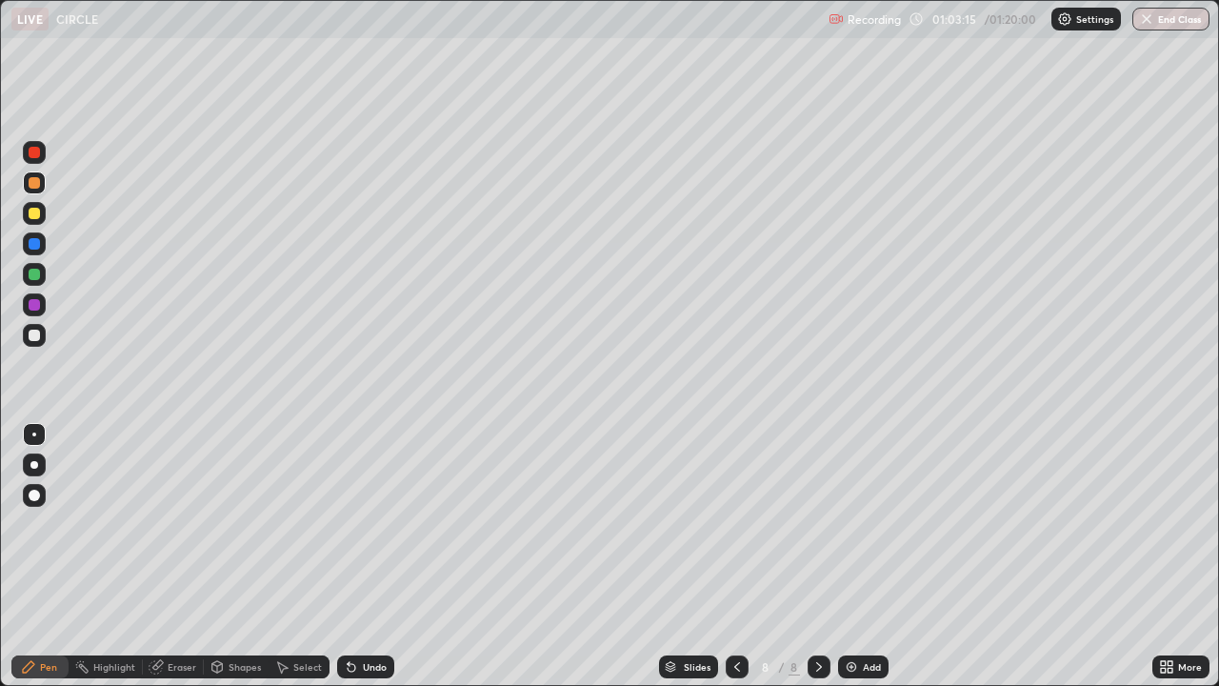
click at [36, 216] on div at bounding box center [34, 213] width 11 height 11
click at [866, 556] on div "Add" at bounding box center [872, 667] width 18 height 10
click at [35, 182] on div at bounding box center [34, 182] width 11 height 11
click at [33, 218] on div at bounding box center [34, 213] width 11 height 11
click at [363, 556] on div "Undo" at bounding box center [375, 667] width 24 height 10
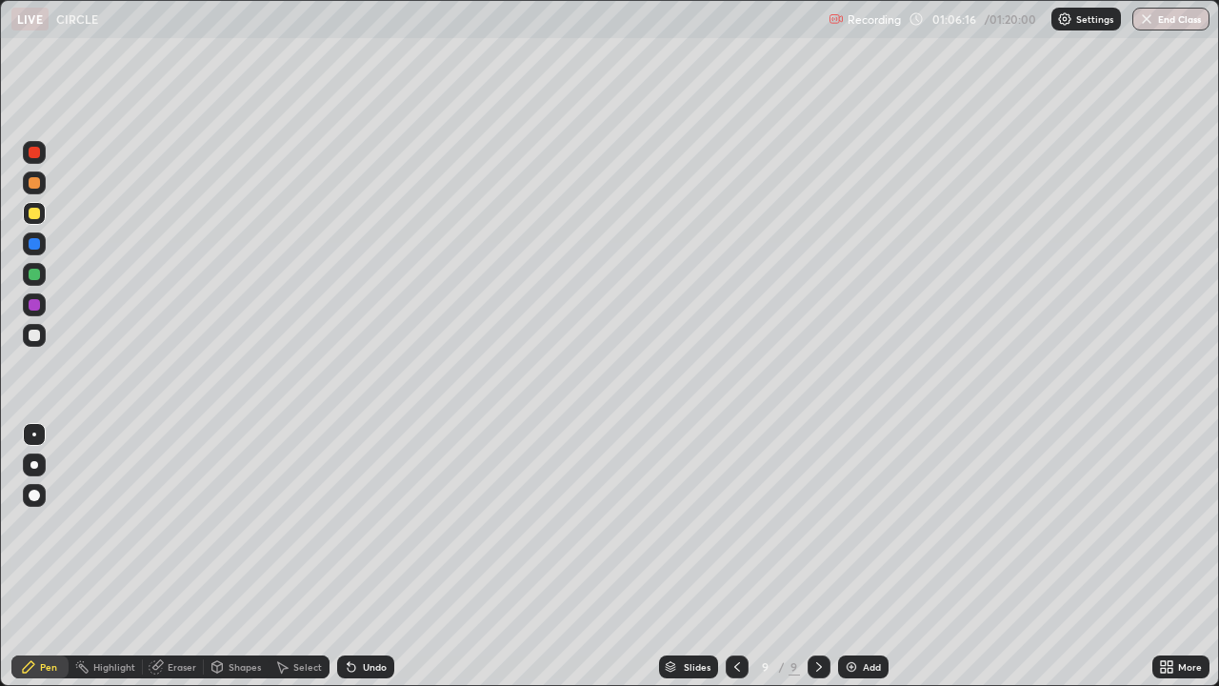
click at [170, 556] on div "Eraser" at bounding box center [182, 667] width 29 height 10
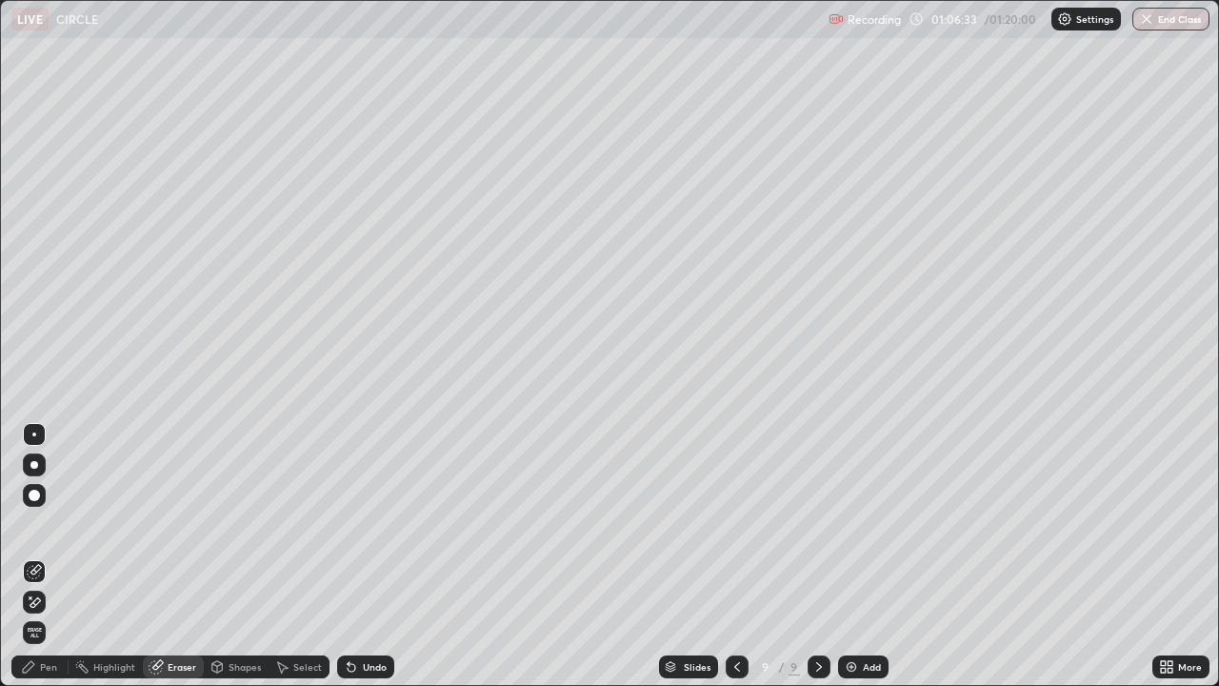
click at [50, 556] on div "Pen" at bounding box center [48, 667] width 17 height 10
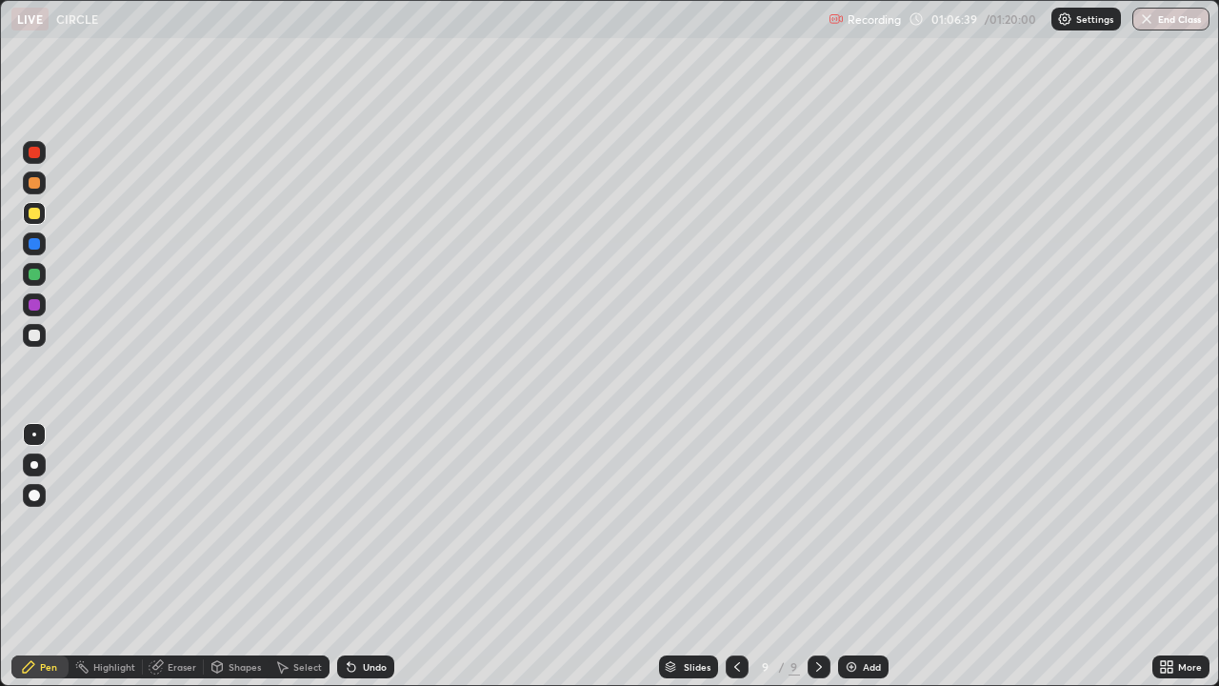
click at [183, 556] on div "Eraser" at bounding box center [182, 667] width 29 height 10
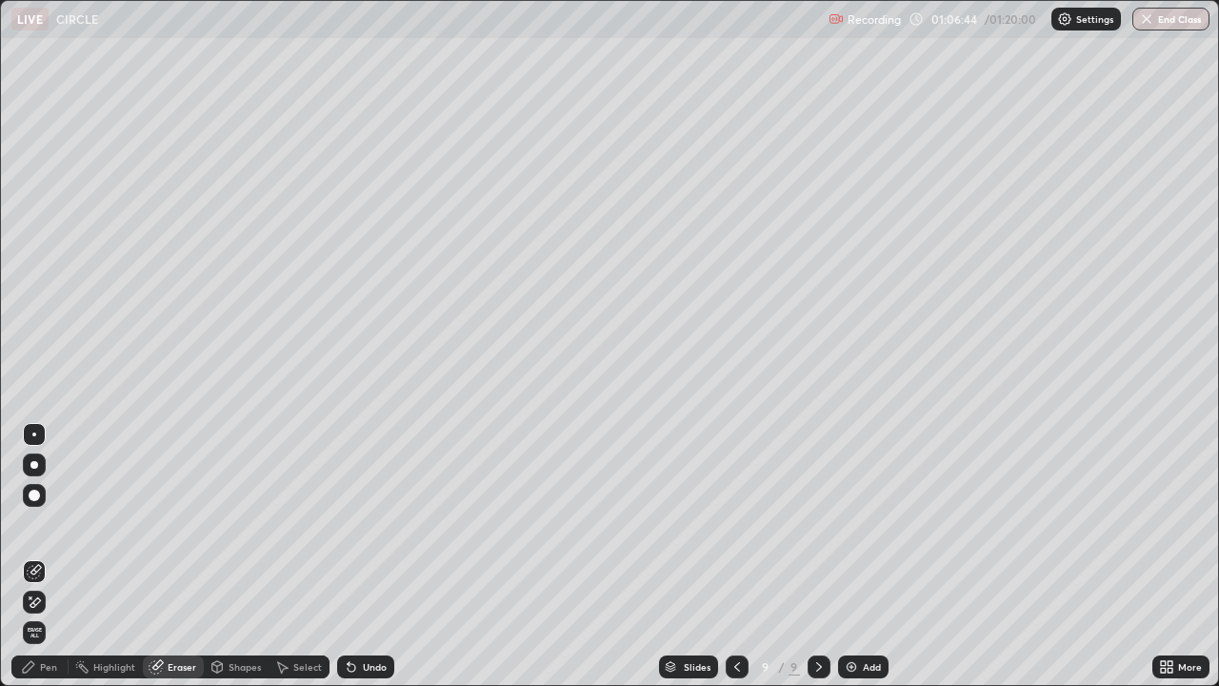
click at [29, 556] on icon at bounding box center [28, 666] width 15 height 15
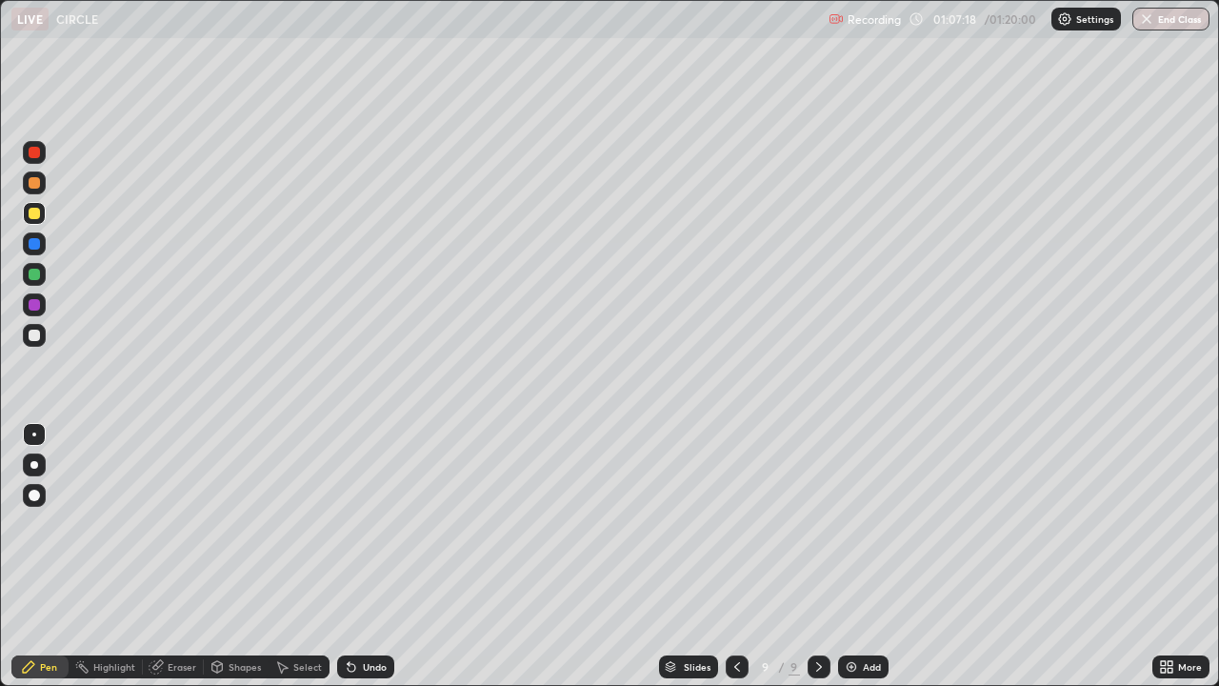
click at [37, 336] on div at bounding box center [34, 334] width 11 height 11
click at [863, 556] on div "Add" at bounding box center [872, 667] width 18 height 10
click at [35, 213] on div at bounding box center [34, 213] width 11 height 11
click at [734, 556] on icon at bounding box center [735, 666] width 15 height 15
click at [368, 556] on div "Undo" at bounding box center [375, 667] width 24 height 10
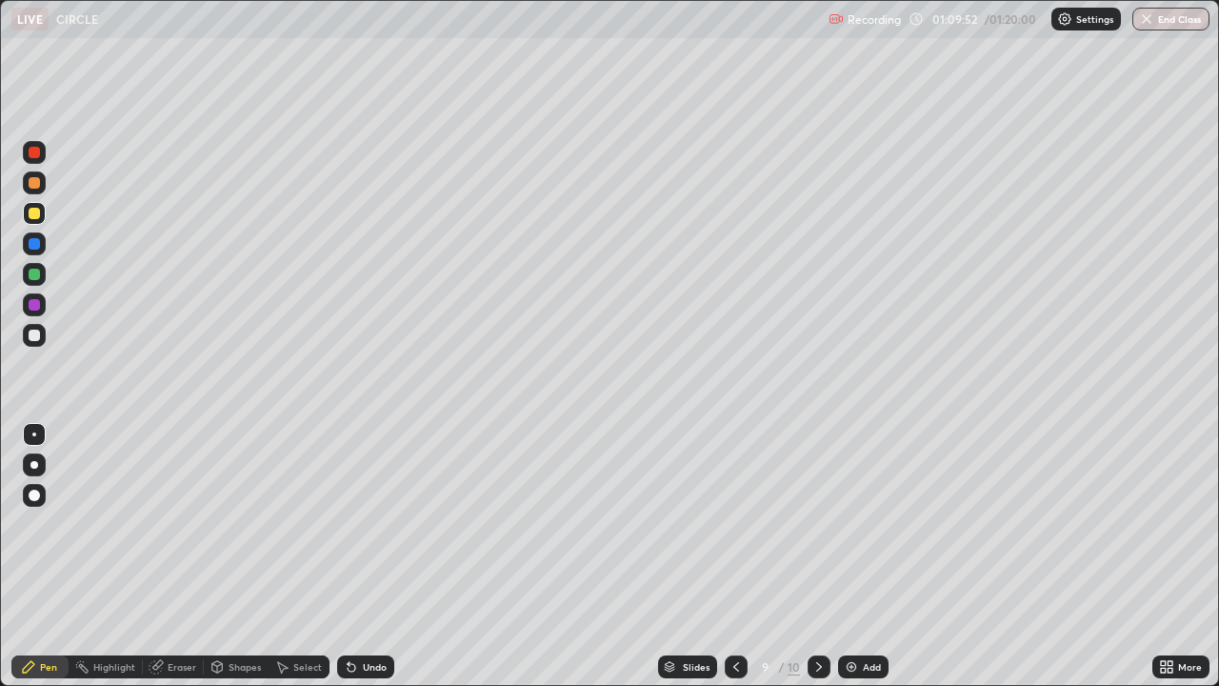
click at [287, 556] on icon at bounding box center [281, 666] width 15 height 15
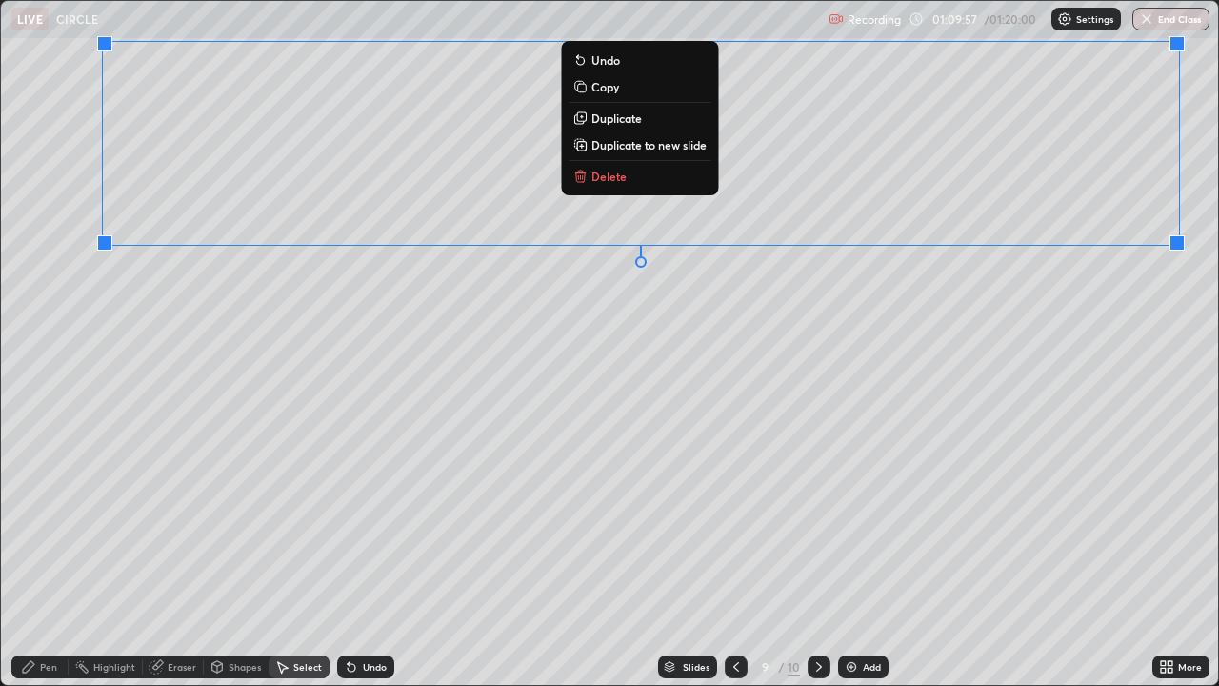
click at [678, 148] on p "Duplicate to new slide" at bounding box center [648, 144] width 115 height 15
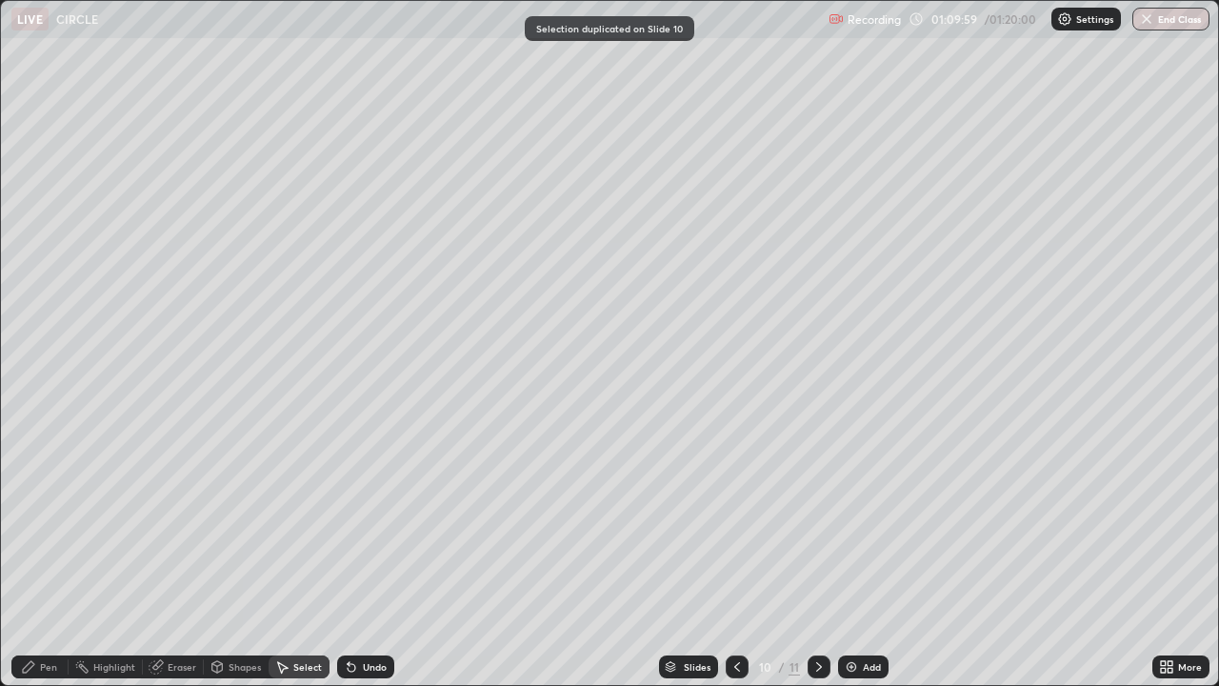
click at [183, 556] on div "Eraser" at bounding box center [182, 667] width 29 height 10
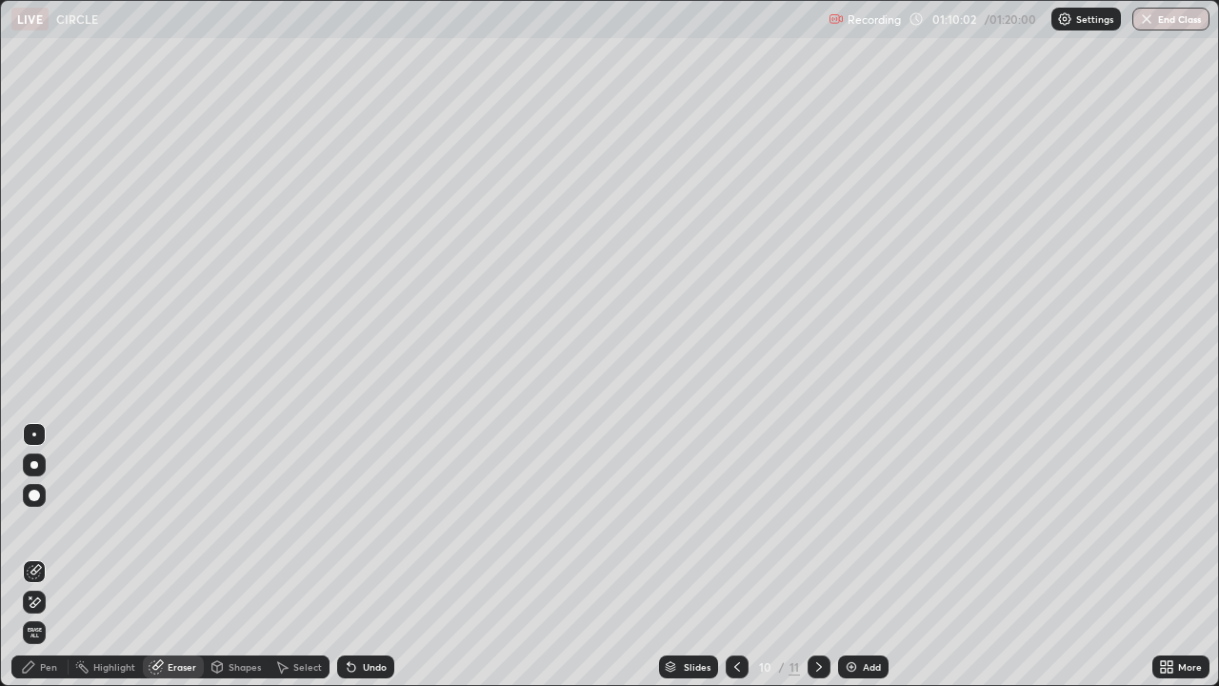
click at [49, 556] on div "Pen" at bounding box center [48, 667] width 17 height 10
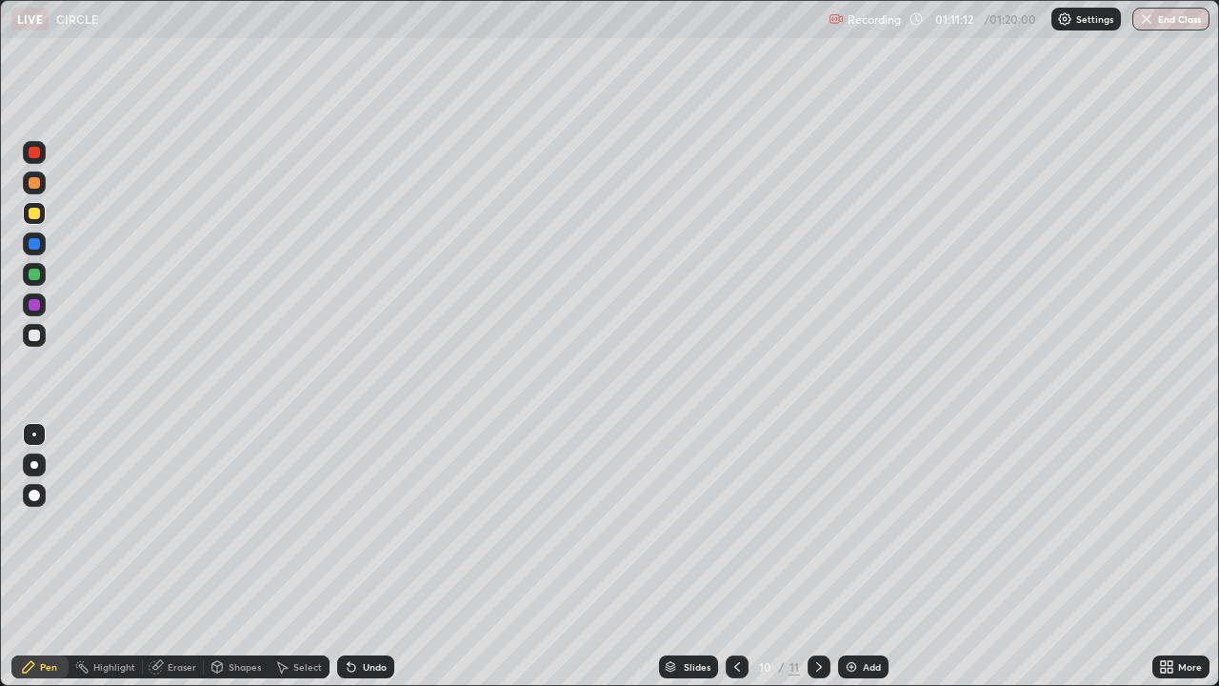
click at [45, 335] on div at bounding box center [34, 335] width 23 height 23
click at [283, 556] on icon at bounding box center [281, 666] width 15 height 15
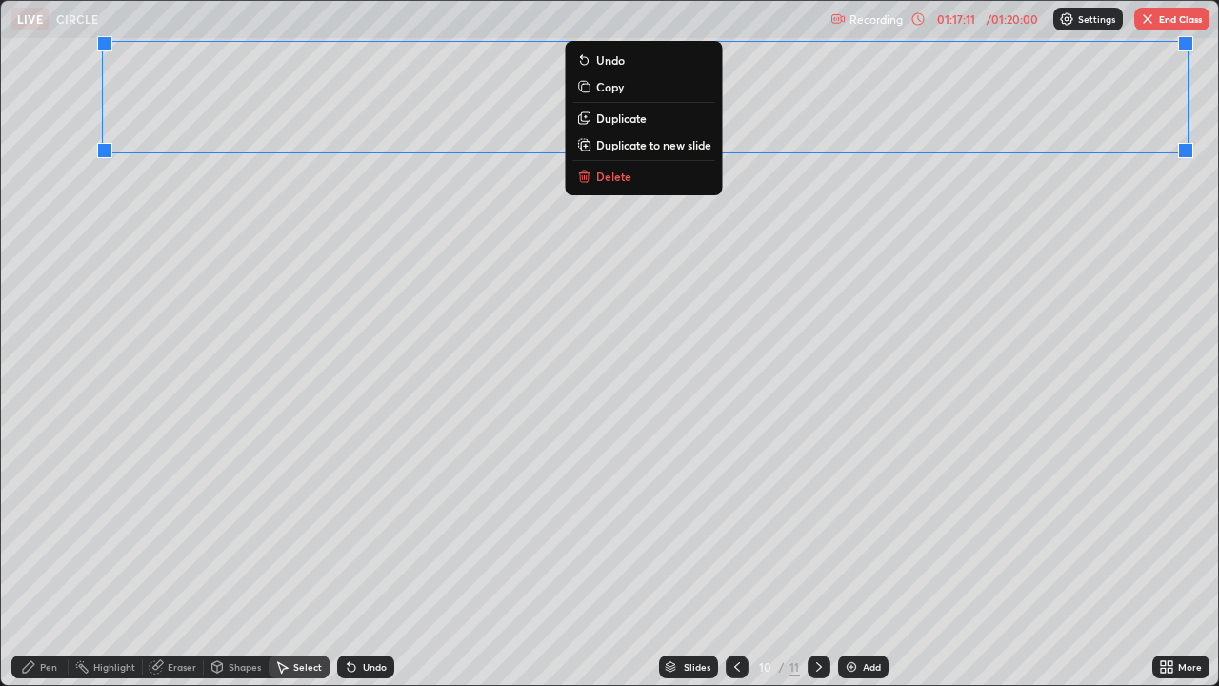
click at [643, 151] on p "Duplicate to new slide" at bounding box center [653, 144] width 115 height 15
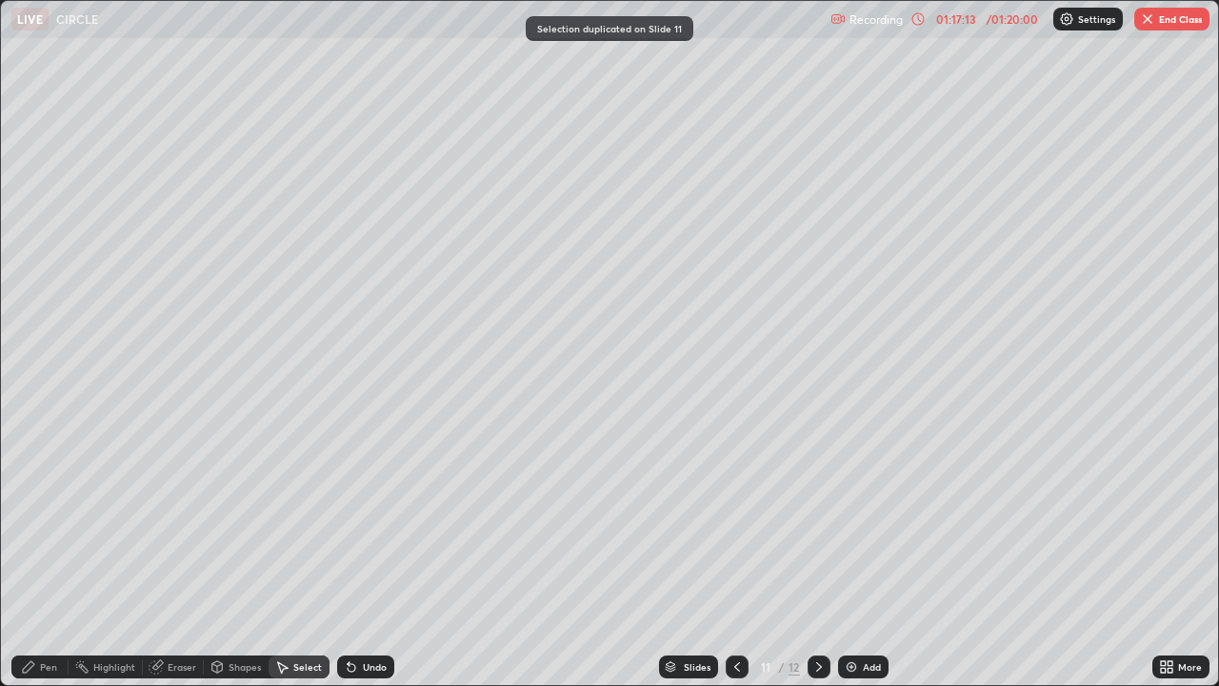
click at [50, 556] on div "Pen" at bounding box center [39, 666] width 57 height 23
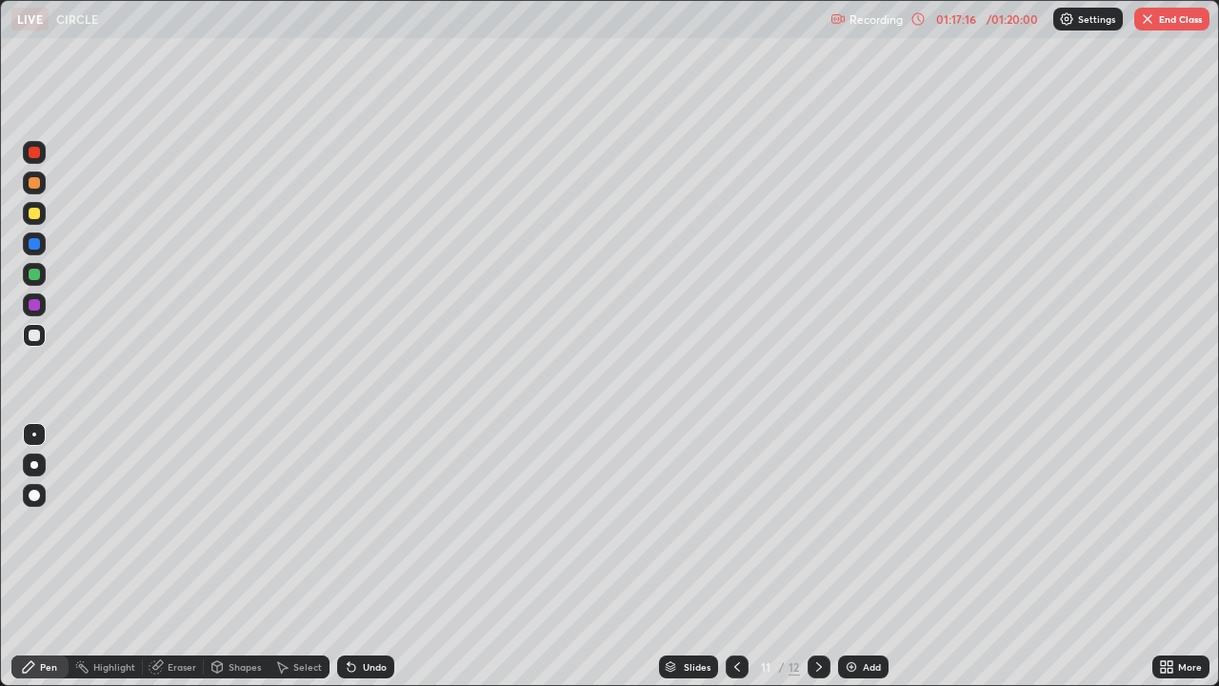
click at [37, 216] on div at bounding box center [34, 213] width 11 height 11
click at [43, 339] on div at bounding box center [34, 335] width 23 height 23
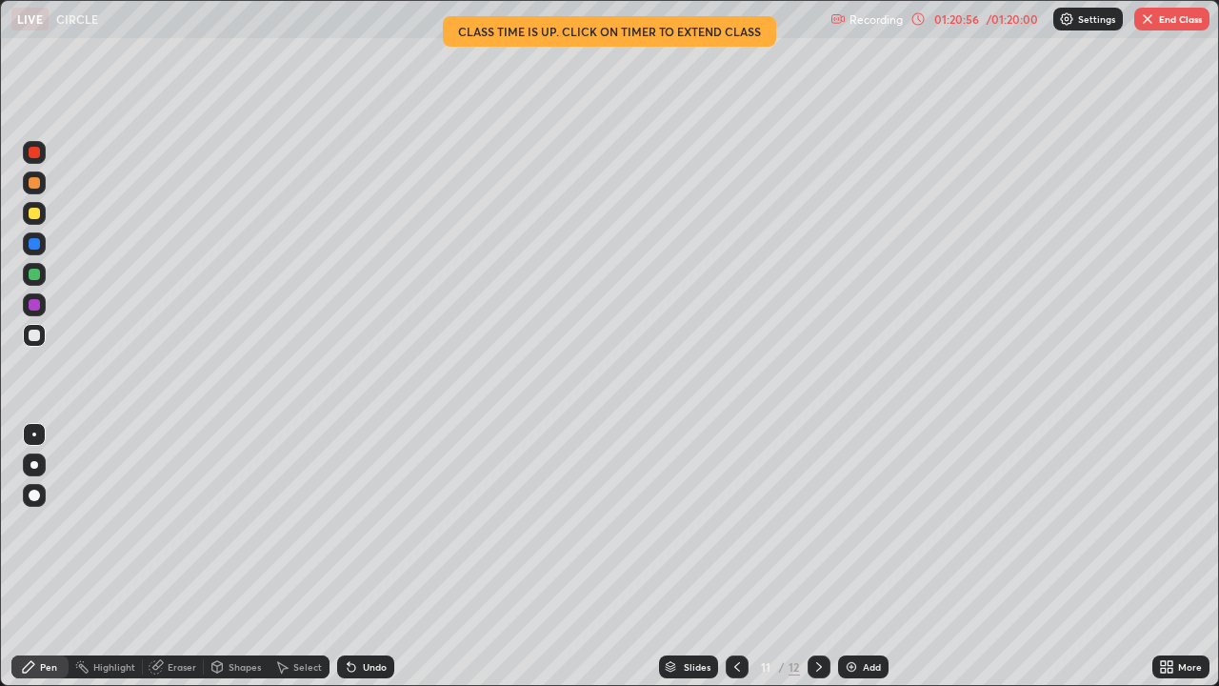
click at [1176, 22] on button "End Class" at bounding box center [1171, 19] width 75 height 23
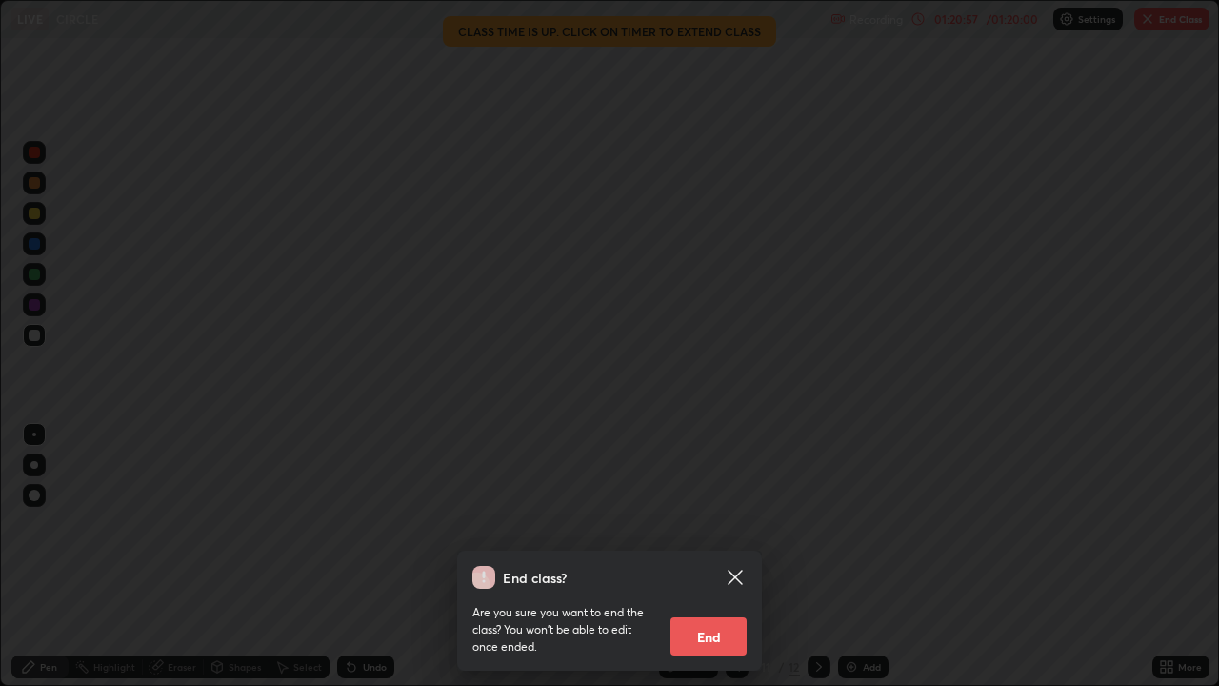
click at [718, 556] on button "End" at bounding box center [708, 636] width 76 height 38
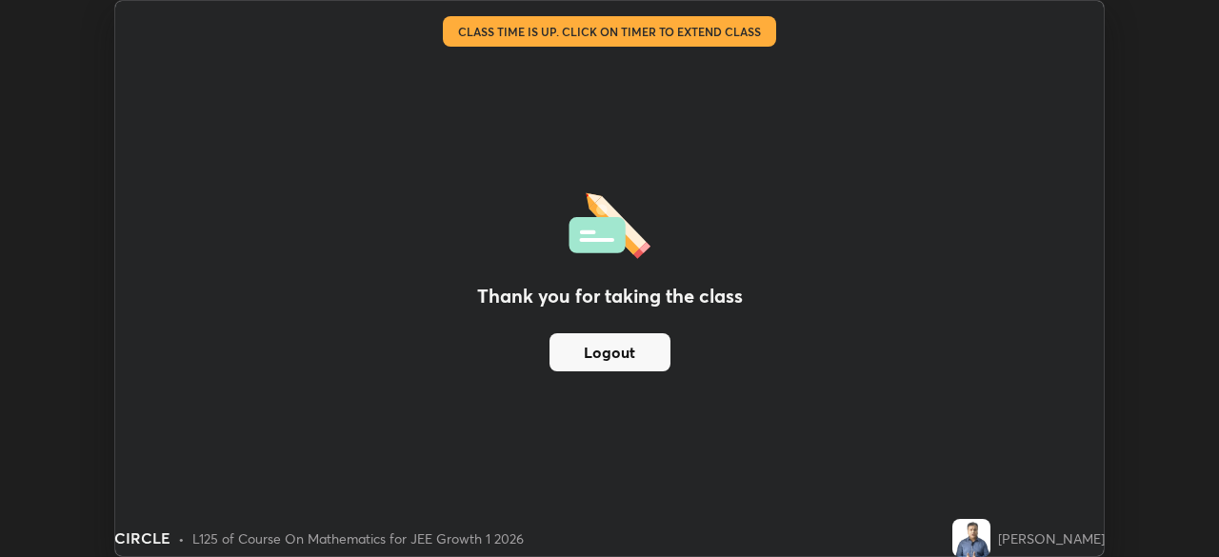
scroll to position [94668, 94006]
